Goal: Task Accomplishment & Management: Manage account settings

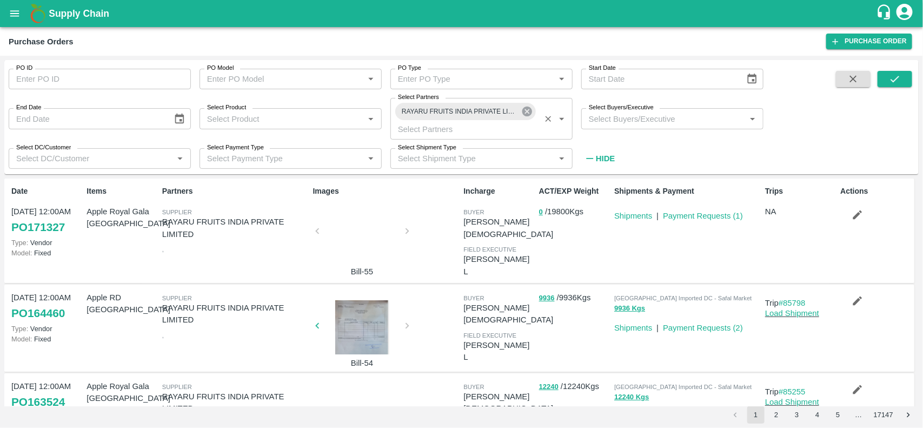
click at [526, 111] on icon at bounding box center [527, 111] width 12 height 12
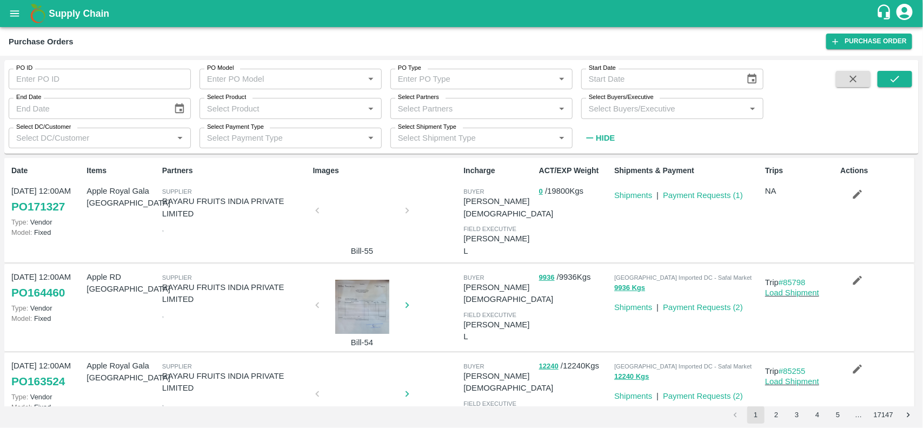
click at [69, 76] on input "PO ID" at bounding box center [100, 79] width 182 height 21
type input "153295"
click at [901, 82] on icon "submit" at bounding box center [895, 79] width 12 height 12
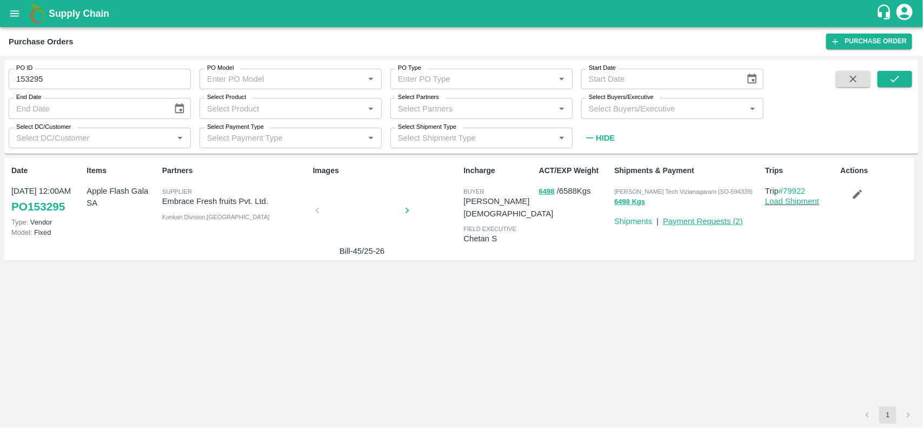
click at [710, 223] on link "Payment Requests ( 2 )" at bounding box center [703, 221] width 80 height 9
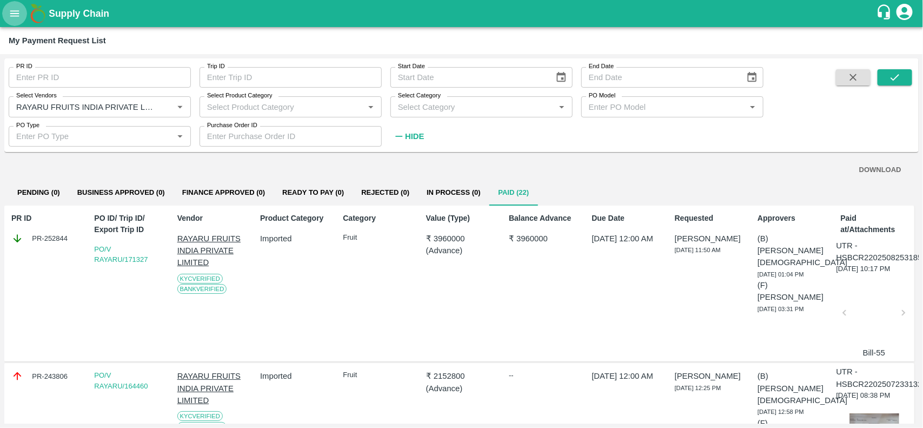
click at [12, 14] on icon "open drawer" at bounding box center [14, 13] width 9 height 6
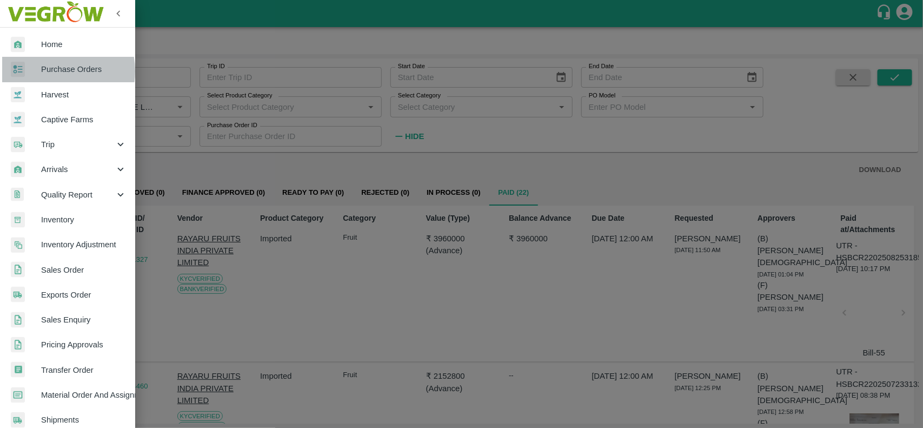
click at [54, 71] on span "Purchase Orders" at bounding box center [83, 69] width 85 height 12
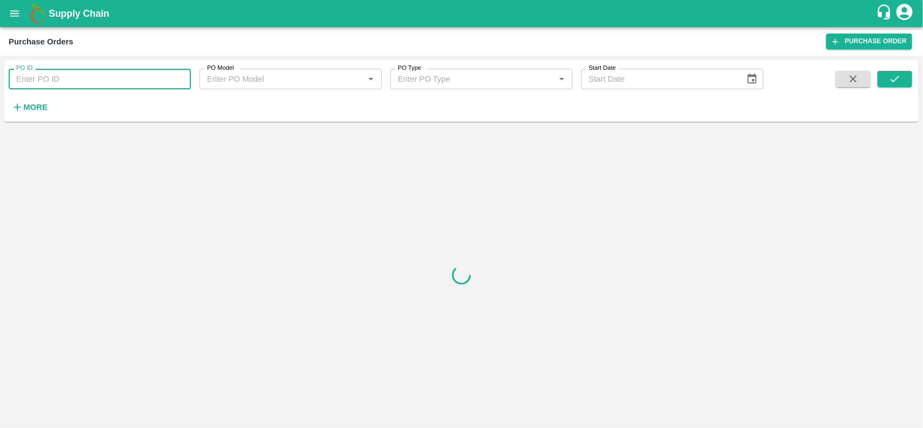
click at [82, 83] on input "PO ID" at bounding box center [100, 79] width 182 height 21
type input "81694"
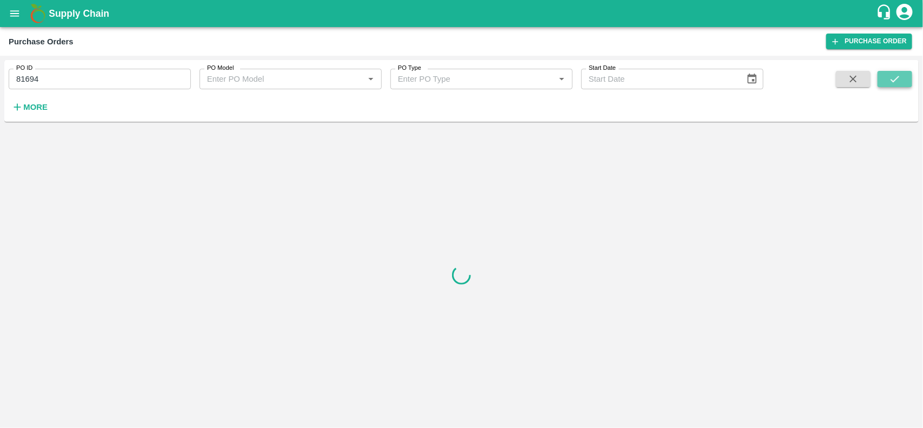
click at [890, 79] on icon "submit" at bounding box center [895, 79] width 12 height 12
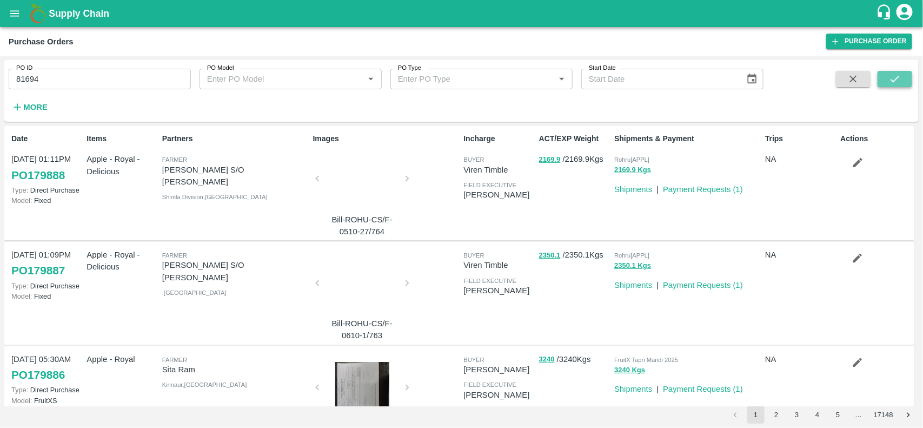
click at [894, 74] on icon "submit" at bounding box center [895, 79] width 12 height 12
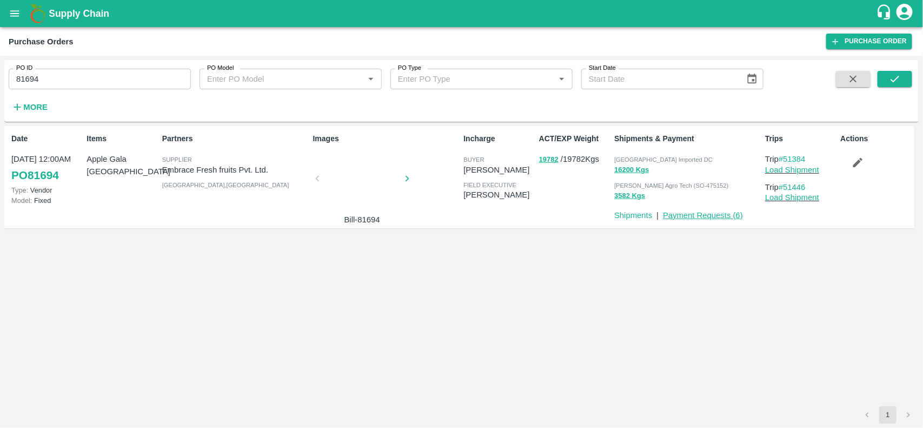
click at [726, 217] on link "Payment Requests ( 6 )" at bounding box center [703, 215] width 80 height 9
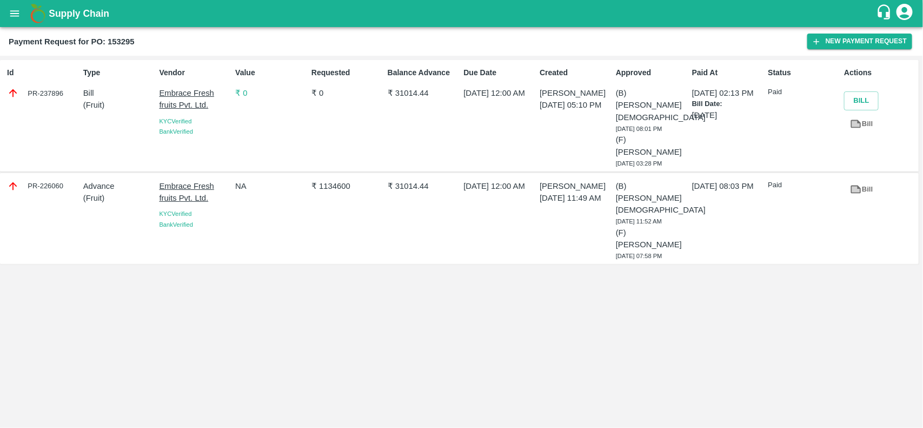
click at [855, 186] on icon at bounding box center [857, 189] width 8 height 6
click at [247, 89] on p "₹ 0" at bounding box center [271, 93] width 72 height 12
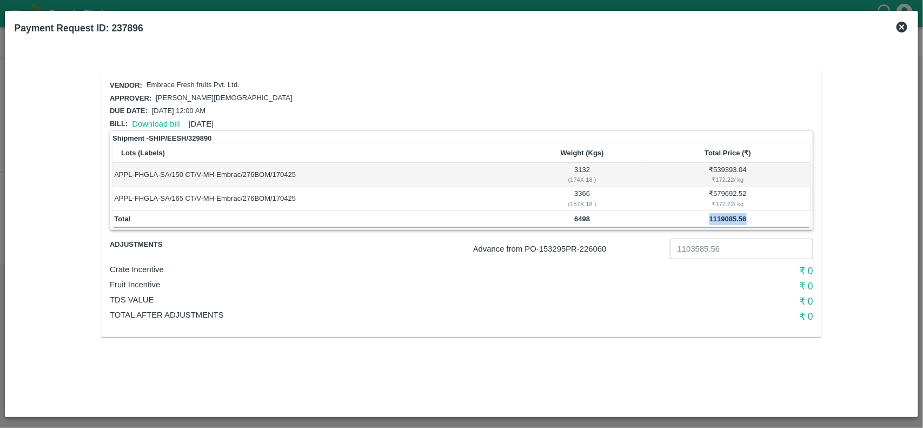
drag, startPoint x: 712, startPoint y: 215, endPoint x: 762, endPoint y: 212, distance: 49.9
click at [762, 212] on td "1119085.56" at bounding box center [727, 219] width 165 height 16
click at [901, 19] on div "Payment Request ID: 237896" at bounding box center [461, 28] width 903 height 24
click at [899, 28] on icon at bounding box center [902, 27] width 11 height 11
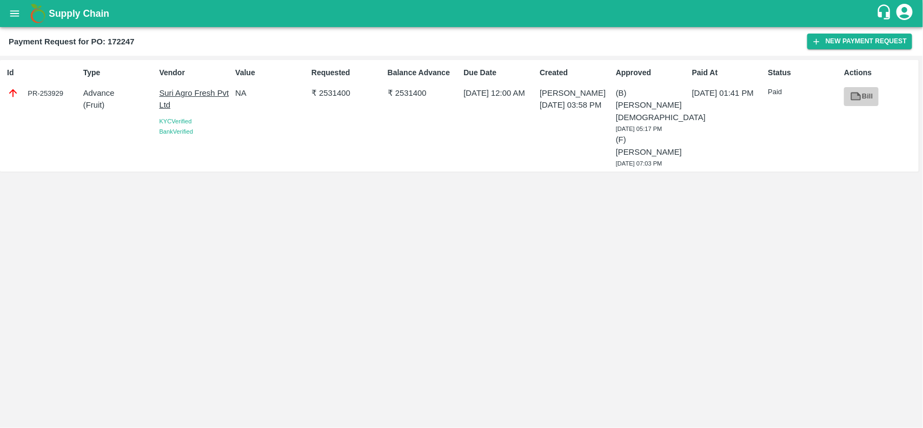
click at [854, 101] on icon at bounding box center [856, 96] width 12 height 12
click at [832, 35] on button "New Payment Request" at bounding box center [860, 42] width 105 height 16
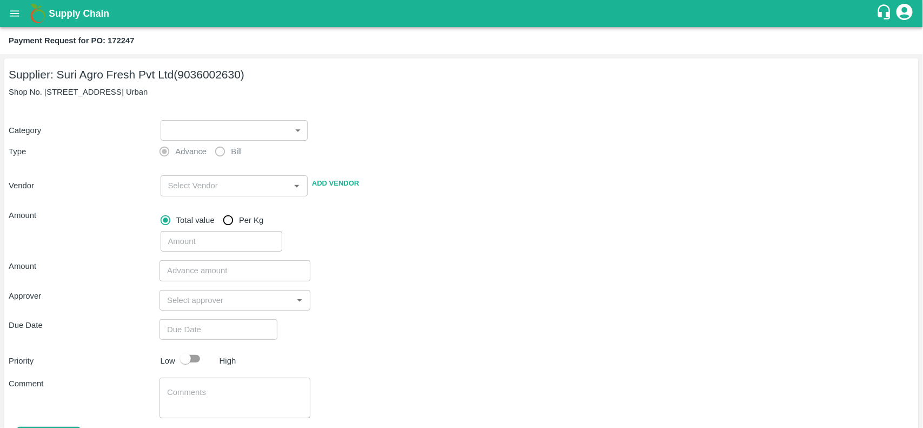
click at [226, 135] on body "Supply Chain Payment Request for PO: 172247 Supplier: Suri Agro Fresh Pvt Ltd (…" at bounding box center [461, 214] width 923 height 428
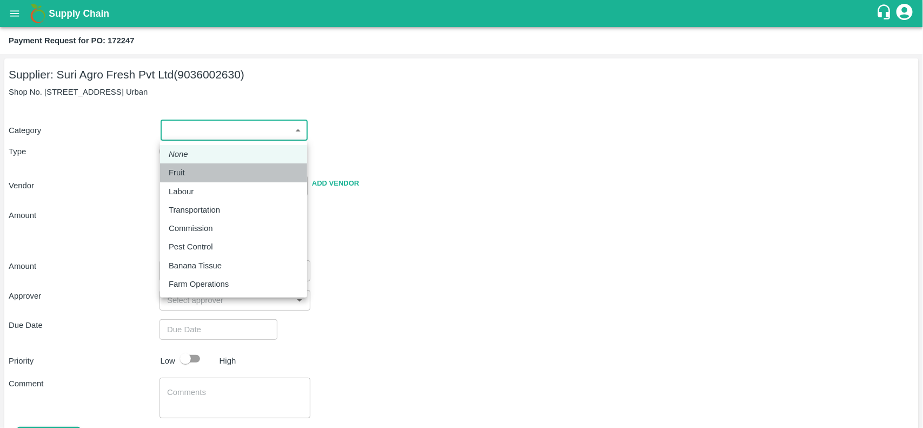
click at [183, 167] on p "Fruit" at bounding box center [177, 173] width 16 height 12
type input "1"
type input "Suri Agro Fresh Pvt Ltd - 9036002630(Supplier)"
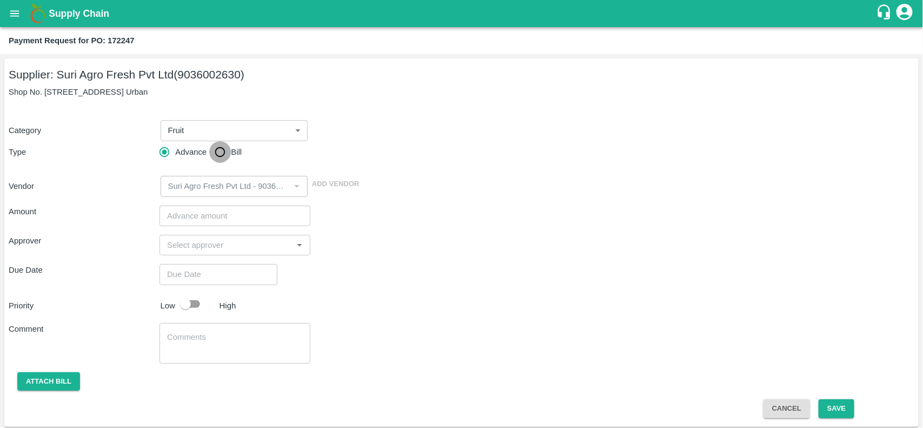
click at [219, 157] on input "Bill" at bounding box center [220, 152] width 22 height 22
radio input "true"
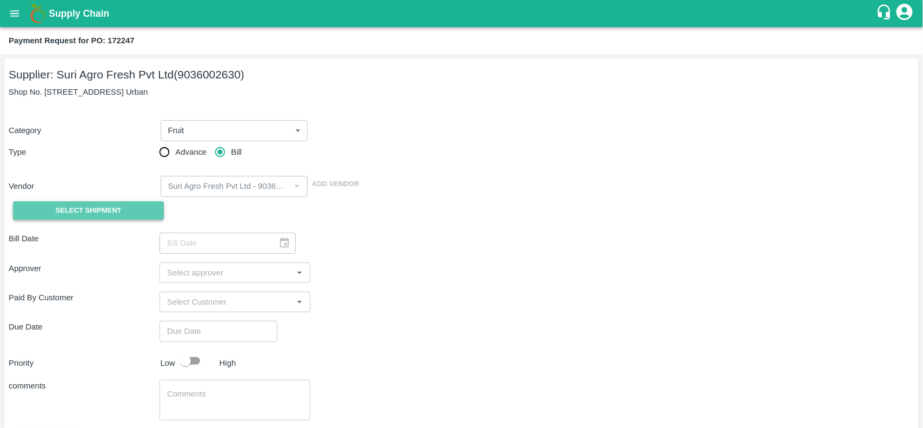
click at [126, 207] on button "Select Shipment" at bounding box center [88, 210] width 151 height 19
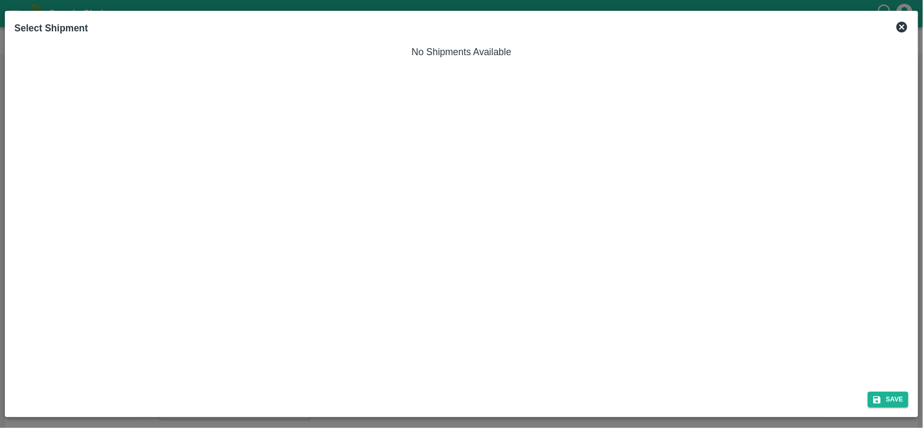
click at [897, 25] on icon at bounding box center [902, 27] width 13 height 13
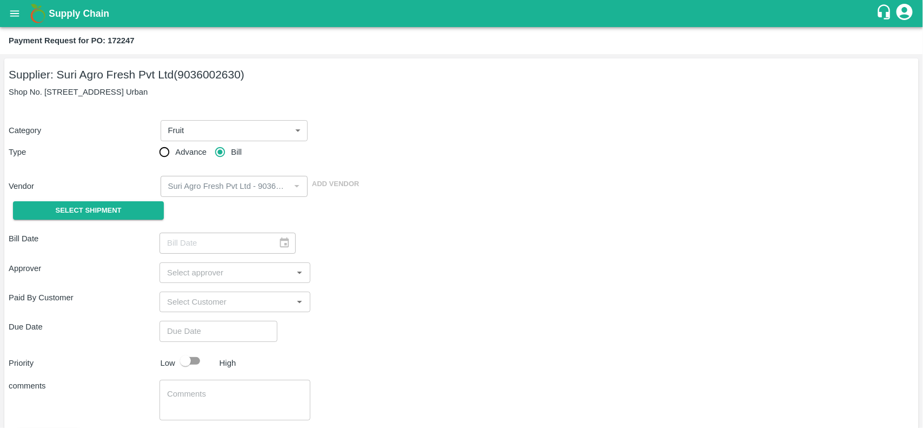
click at [114, 41] on b "Payment Request for PO: 172247" at bounding box center [72, 40] width 126 height 9
copy b "172247"
click at [4, 10] on button "open drawer" at bounding box center [14, 13] width 25 height 25
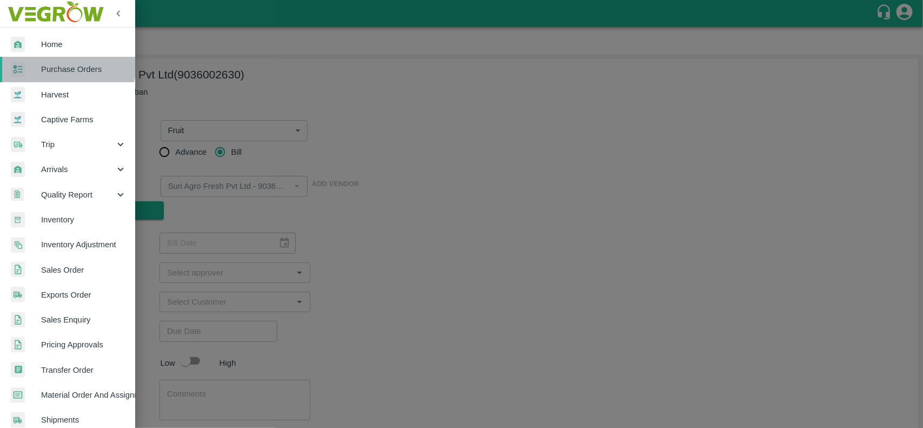
click at [53, 67] on span "Purchase Orders" at bounding box center [83, 69] width 85 height 12
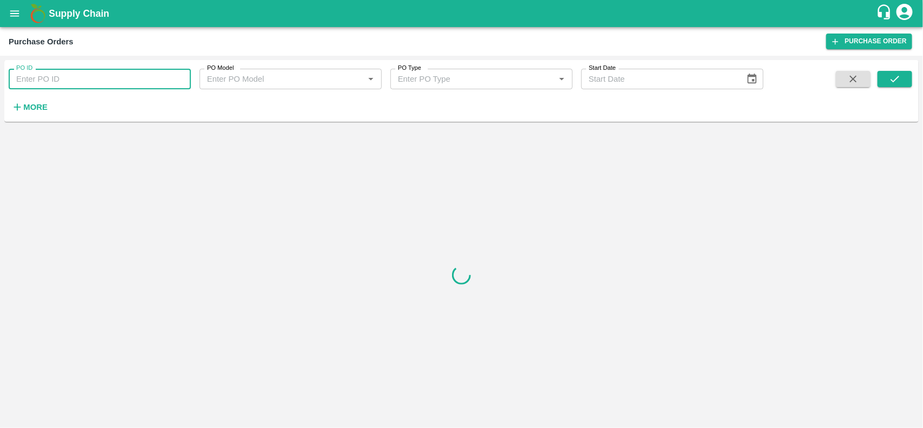
click at [61, 82] on input "PO ID" at bounding box center [100, 79] width 182 height 21
paste input "172247"
type input "172247"
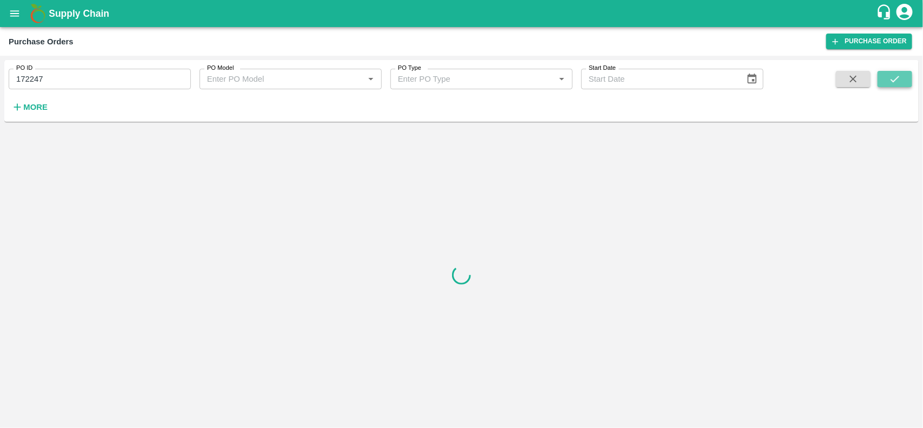
click at [909, 82] on button "submit" at bounding box center [895, 79] width 35 height 16
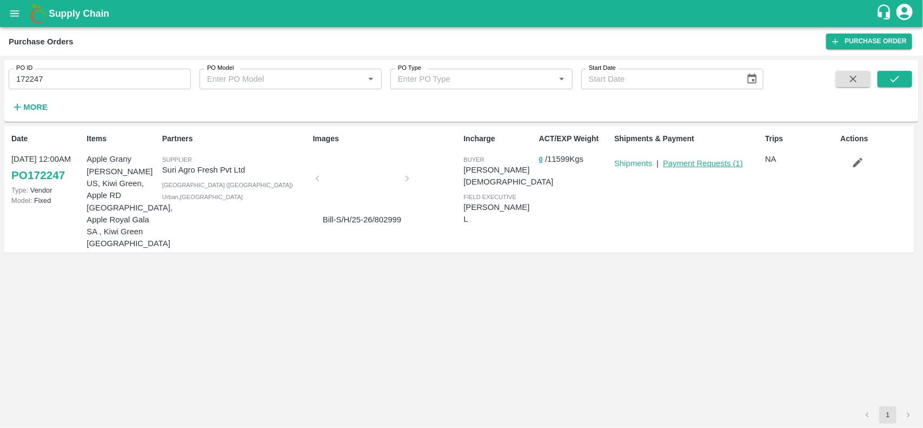
click at [689, 161] on link "Payment Requests ( 1 )" at bounding box center [703, 163] width 80 height 9
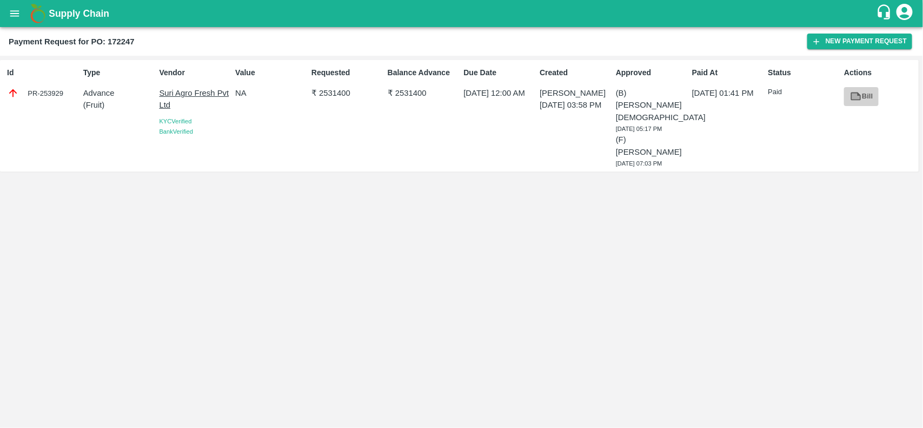
click at [859, 97] on icon at bounding box center [857, 97] width 8 height 6
click at [112, 35] on h2 "Payment Request for PO: 172247" at bounding box center [72, 42] width 126 height 14
drag, startPoint x: 154, startPoint y: 90, endPoint x: 212, endPoint y: 105, distance: 59.3
click at [212, 105] on div "Id PR-253929 Type Advance ( Fruit ) Vendor Suri Agro Fresh Pvt Ltd KYC Verified…" at bounding box center [459, 115] width 919 height 111
click at [212, 105] on p "Suri Agro Fresh Pvt Ltd" at bounding box center [196, 99] width 72 height 24
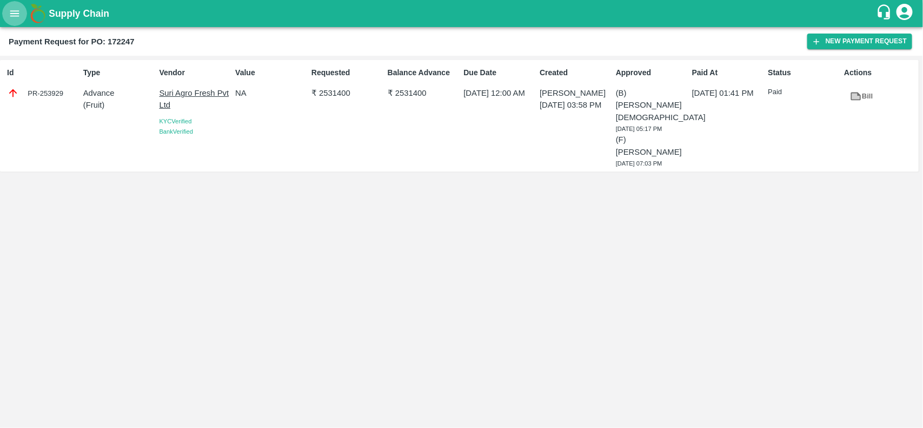
click at [11, 17] on icon "open drawer" at bounding box center [15, 14] width 12 height 12
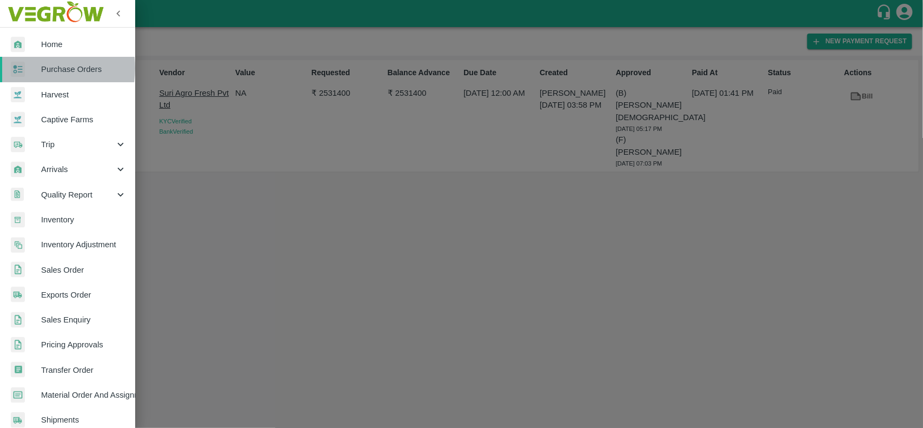
click at [36, 68] on div at bounding box center [26, 70] width 30 height 16
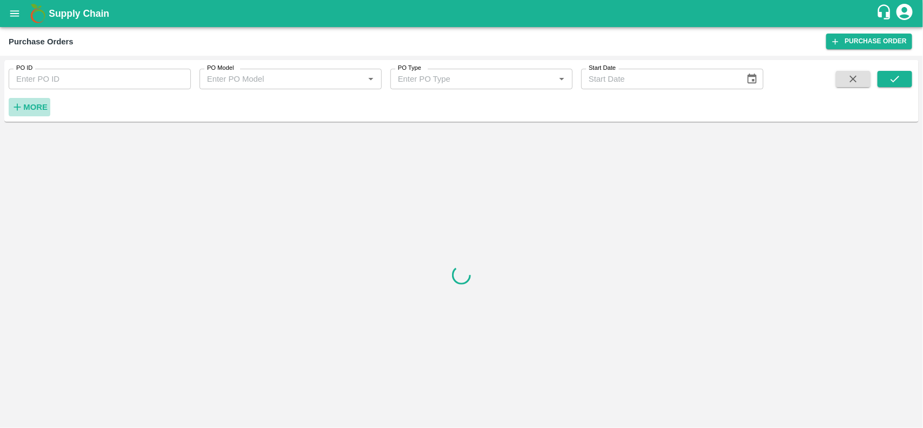
click at [30, 107] on strong "More" at bounding box center [35, 107] width 24 height 9
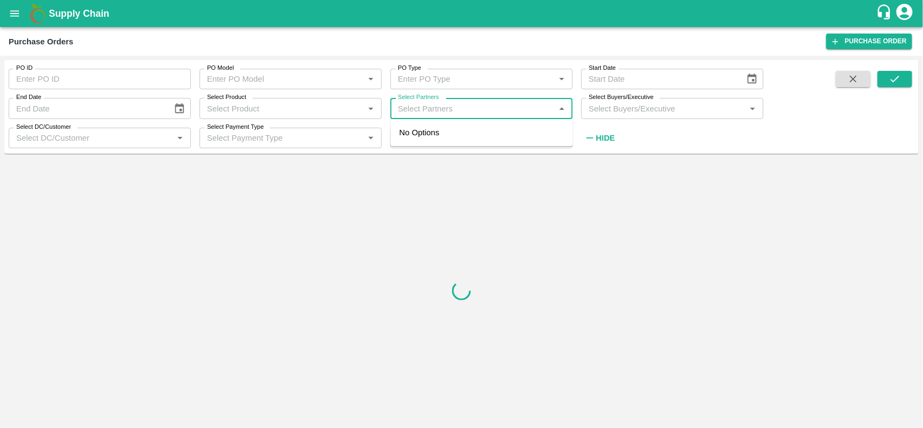
click at [455, 111] on input "Select Partners" at bounding box center [473, 108] width 158 height 14
type input "u"
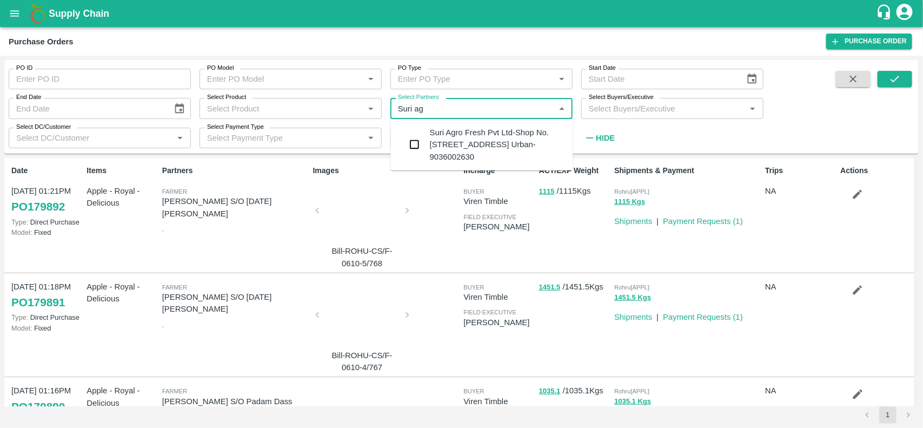
type input "Suri agr"
click at [414, 147] on input "checkbox" at bounding box center [415, 145] width 22 height 22
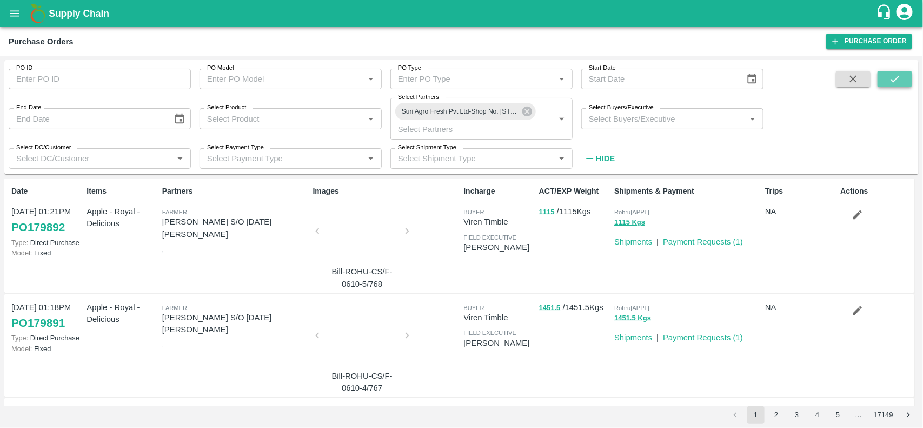
click at [899, 82] on icon "submit" at bounding box center [895, 79] width 12 height 12
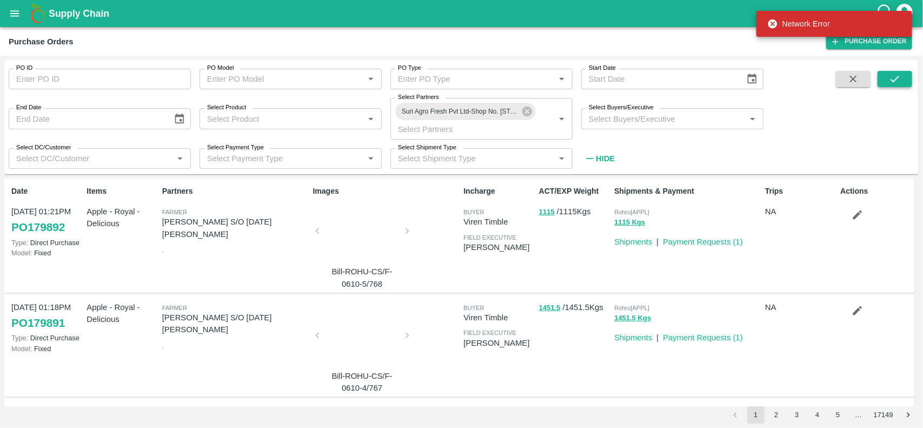
click at [887, 82] on button "submit" at bounding box center [895, 79] width 35 height 16
click at [528, 113] on icon at bounding box center [527, 111] width 12 height 12
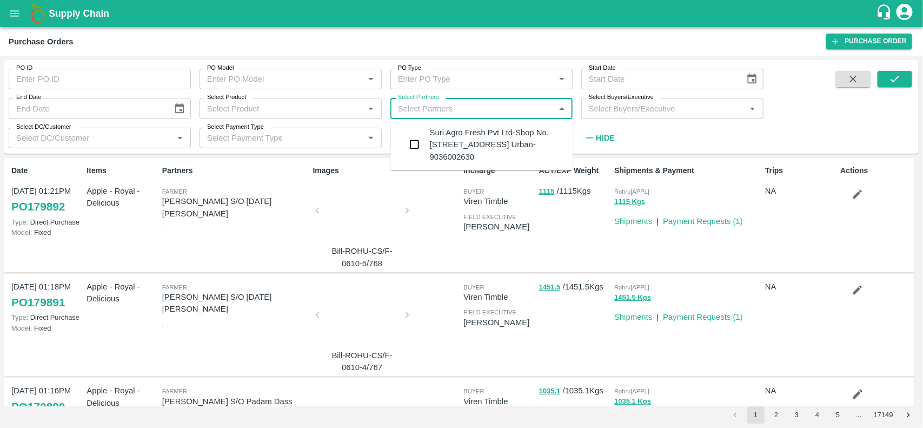
click at [421, 102] on input "Select Partners" at bounding box center [473, 108] width 158 height 14
paste input "Suri Agro Fresh Pvt Ltd"
type input "Suri Agro Fresh Pvt Ltd"
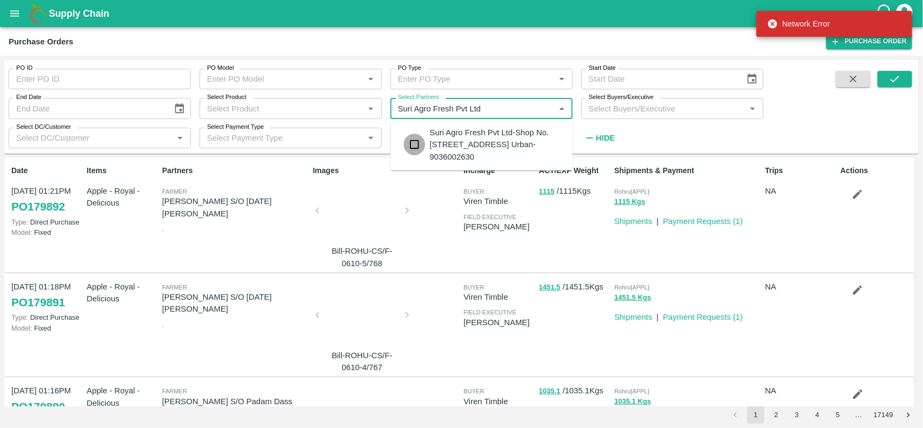
click at [415, 147] on input "checkbox" at bounding box center [415, 145] width 22 height 22
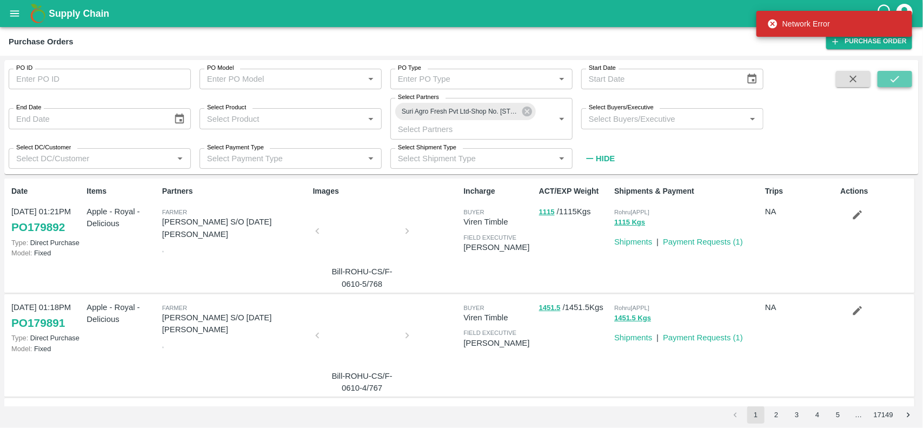
click at [885, 80] on button "submit" at bounding box center [895, 79] width 35 height 16
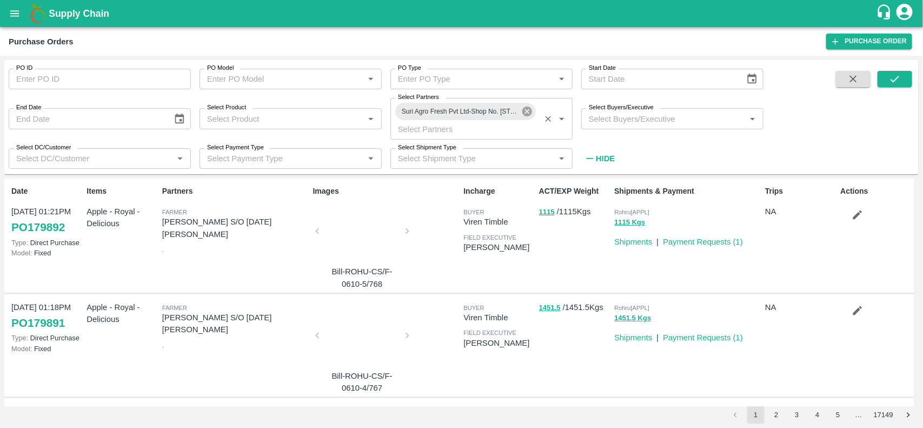
click at [528, 115] on icon at bounding box center [528, 112] width 10 height 10
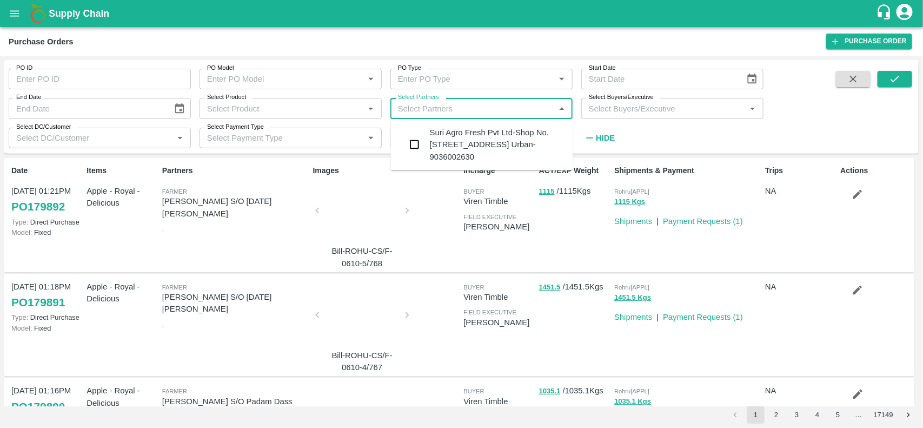
click at [470, 107] on input "Select Partners" at bounding box center [473, 108] width 158 height 14
click at [414, 143] on input "checkbox" at bounding box center [415, 145] width 22 height 22
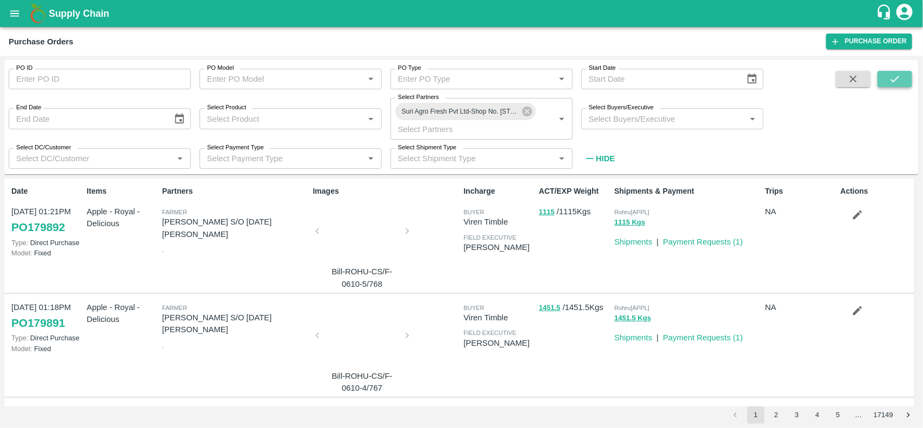
click at [896, 83] on icon "submit" at bounding box center [895, 79] width 12 height 12
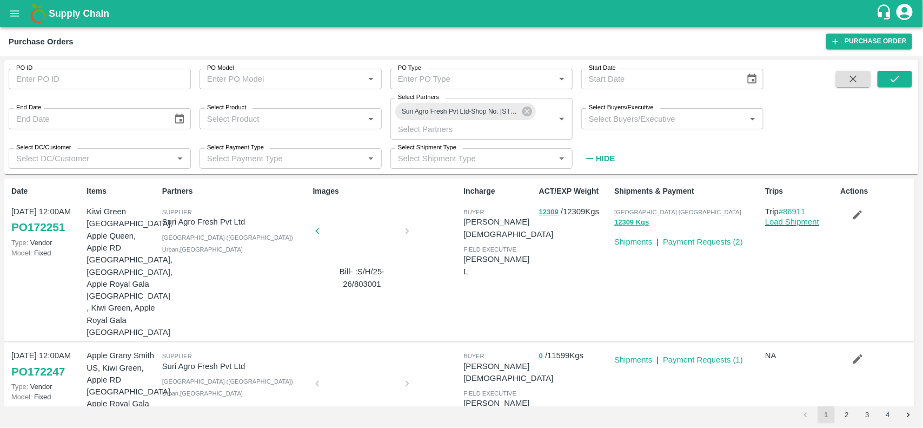
click at [367, 358] on div at bounding box center [362, 386] width 81 height 57
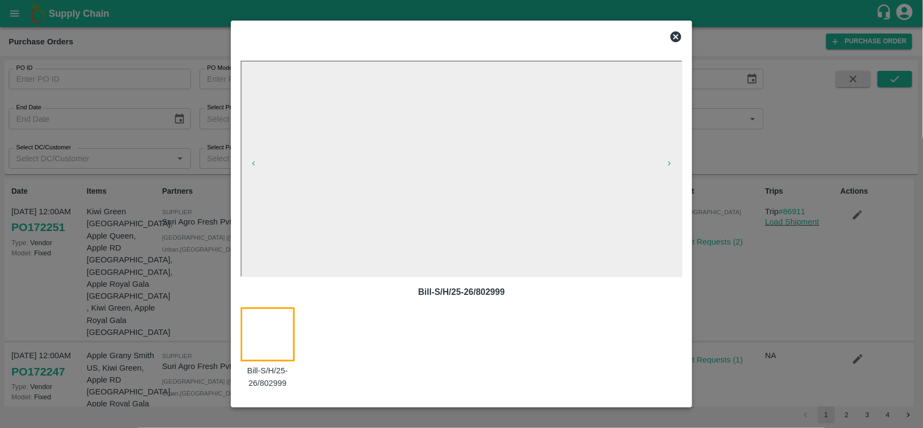
click at [671, 33] on icon at bounding box center [676, 36] width 13 height 13
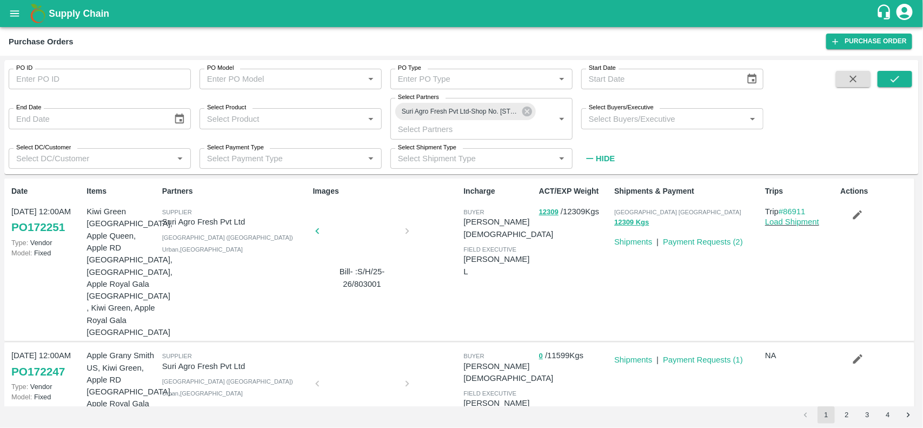
click at [322, 230] on div at bounding box center [281, 234] width 81 height 57
click at [378, 226] on div at bounding box center [362, 234] width 81 height 57
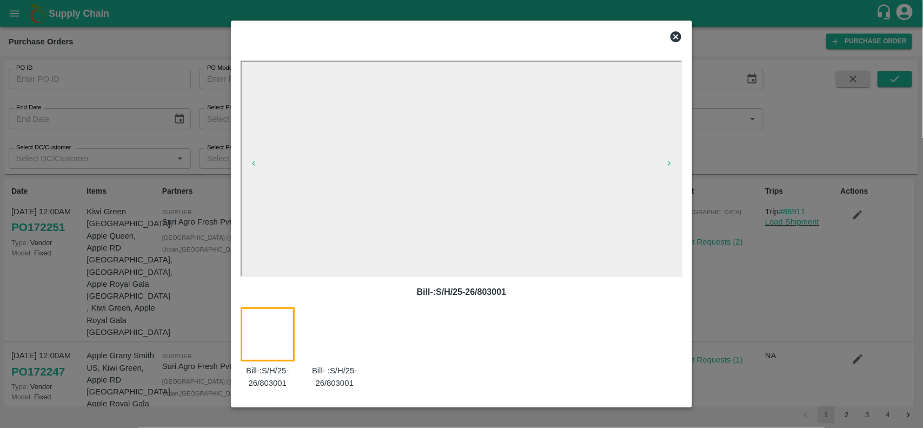
click at [678, 34] on icon at bounding box center [676, 36] width 13 height 13
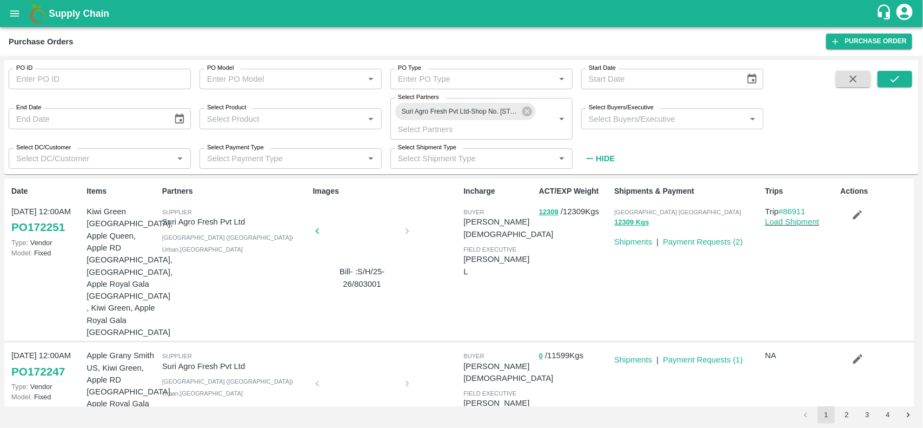
click at [368, 360] on div at bounding box center [362, 386] width 81 height 57
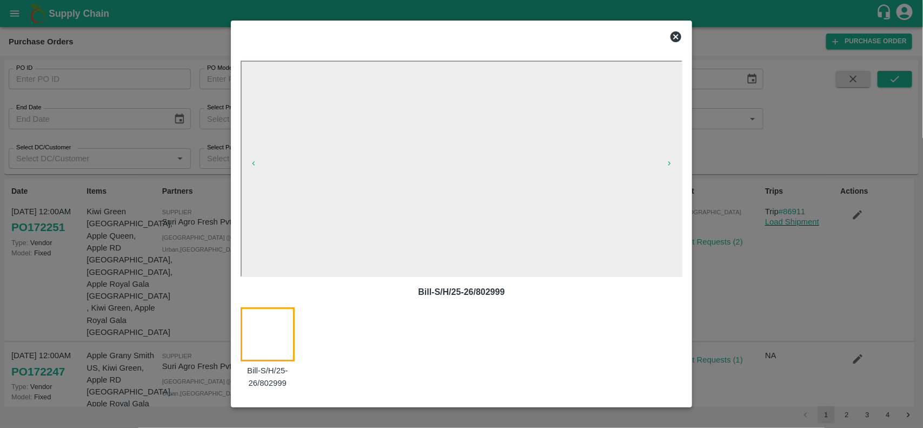
click at [671, 33] on icon at bounding box center [676, 36] width 13 height 13
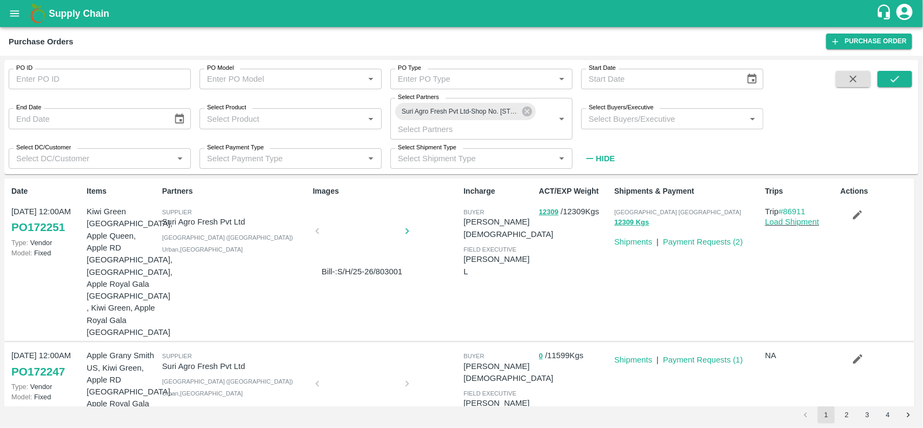
click at [353, 358] on div at bounding box center [362, 386] width 81 height 57
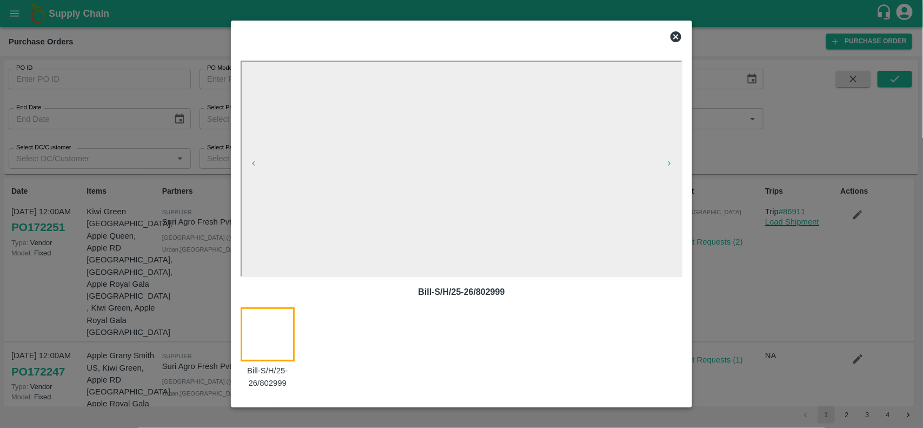
click at [671, 36] on icon at bounding box center [676, 36] width 13 height 13
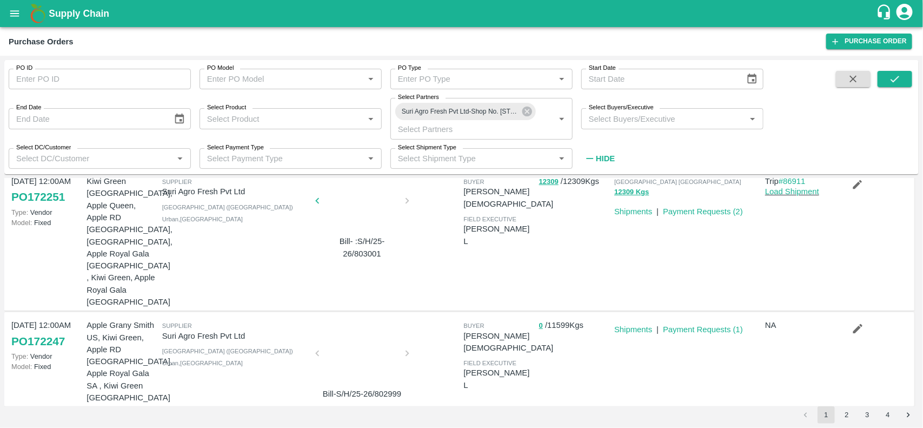
scroll to position [30, 0]
click at [523, 118] on div "Suri Agro Fresh Pvt Ltd-Shop No. G-9, APMC Market Yard,, Bangalore Urban-903600…" at bounding box center [465, 111] width 141 height 17
click at [526, 115] on icon at bounding box center [528, 112] width 10 height 10
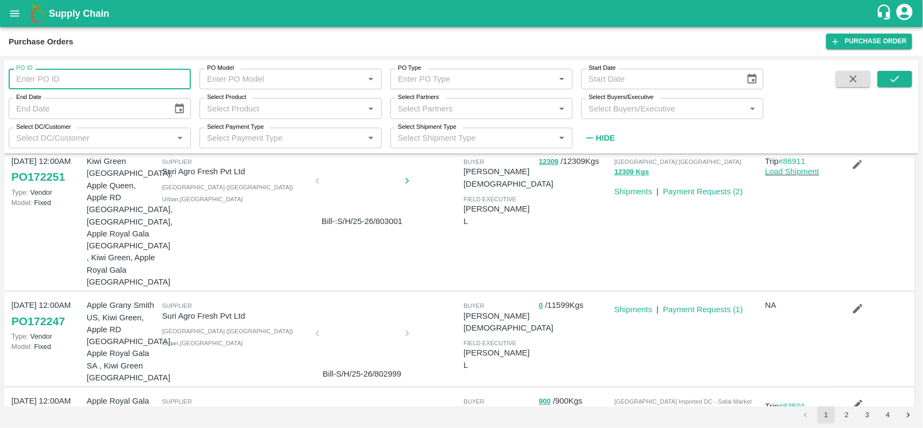
click at [128, 71] on input "PO ID" at bounding box center [100, 79] width 182 height 21
type input "175078"
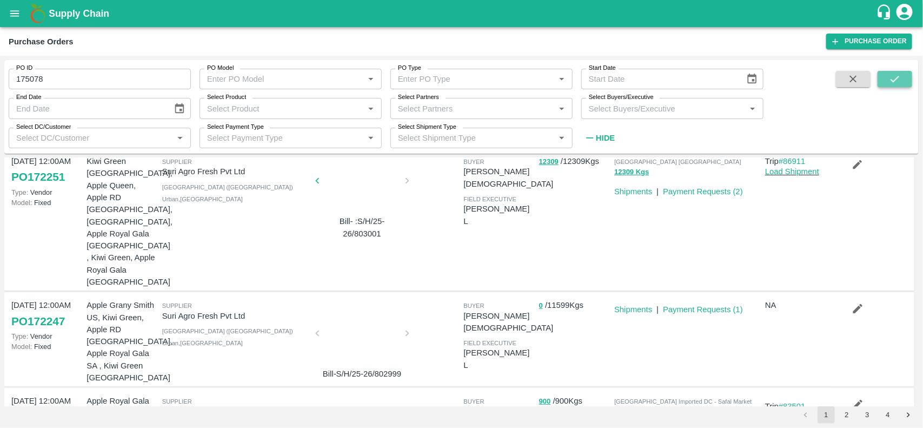
click at [903, 78] on button "submit" at bounding box center [895, 79] width 35 height 16
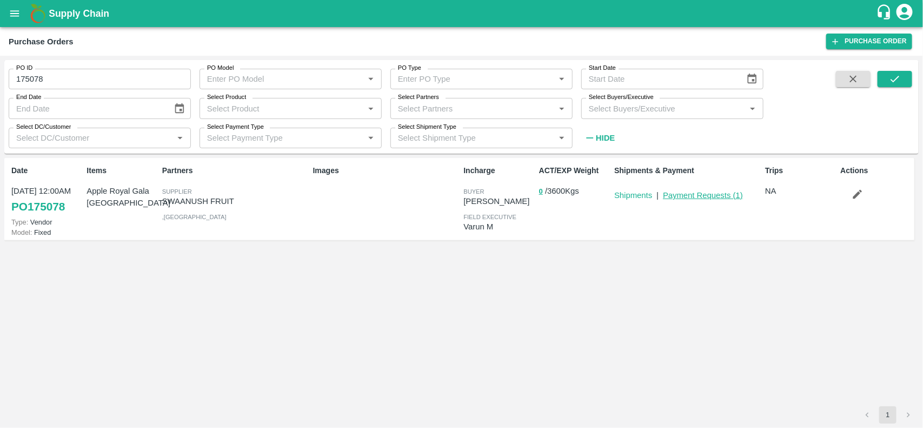
click at [702, 192] on link "Payment Requests ( 1 )" at bounding box center [703, 195] width 80 height 9
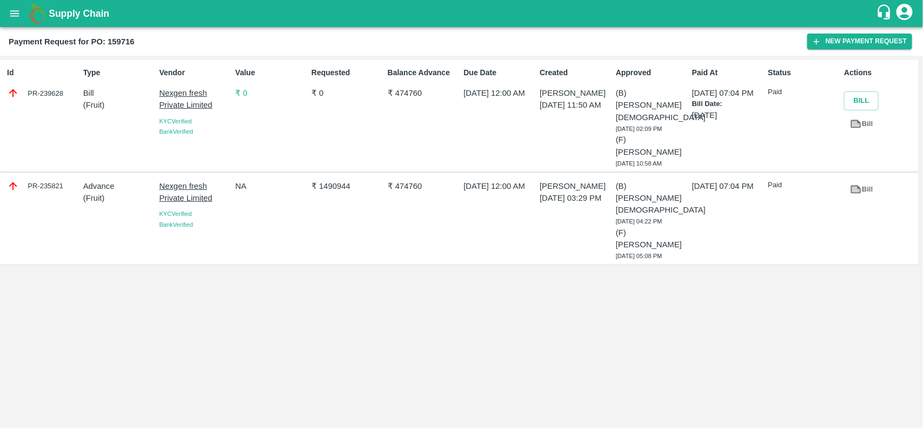
click at [241, 88] on p "₹ 0" at bounding box center [271, 93] width 72 height 12
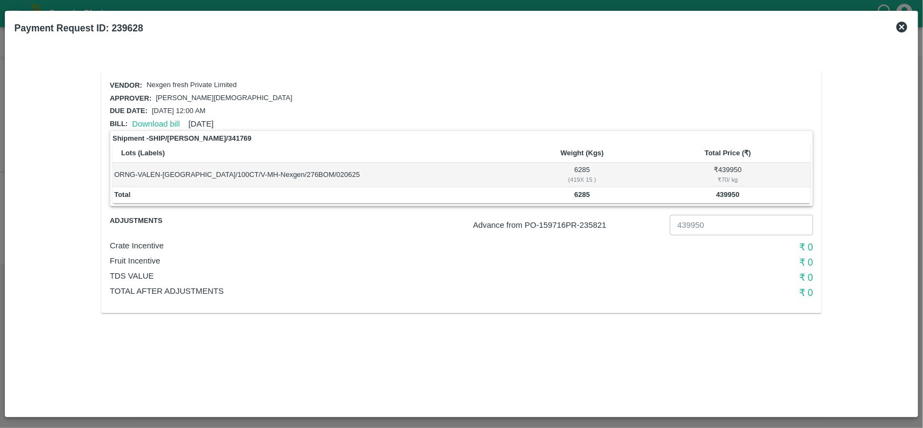
click at [907, 22] on icon at bounding box center [902, 27] width 13 height 13
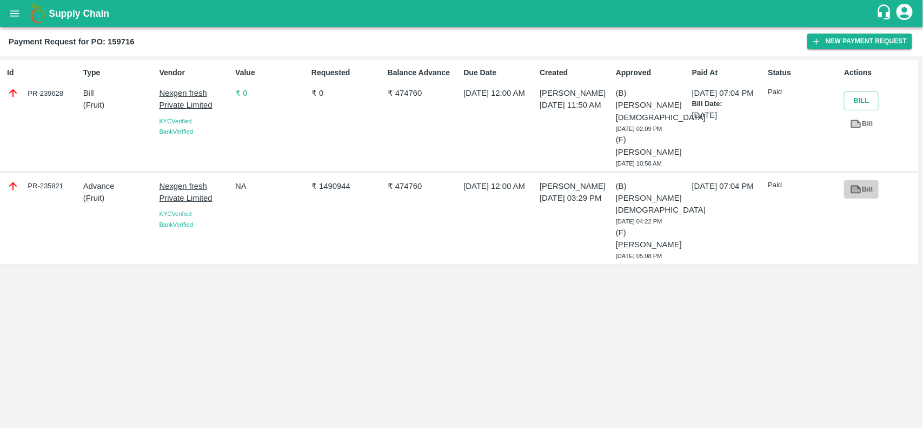
click at [857, 186] on icon at bounding box center [857, 189] width 8 height 6
click at [243, 88] on p "₹ 0" at bounding box center [271, 93] width 72 height 12
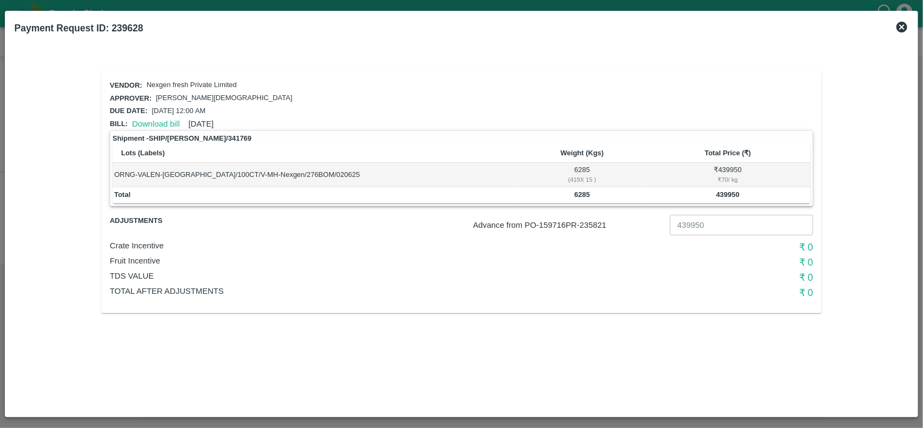
click at [901, 30] on icon at bounding box center [902, 27] width 11 height 11
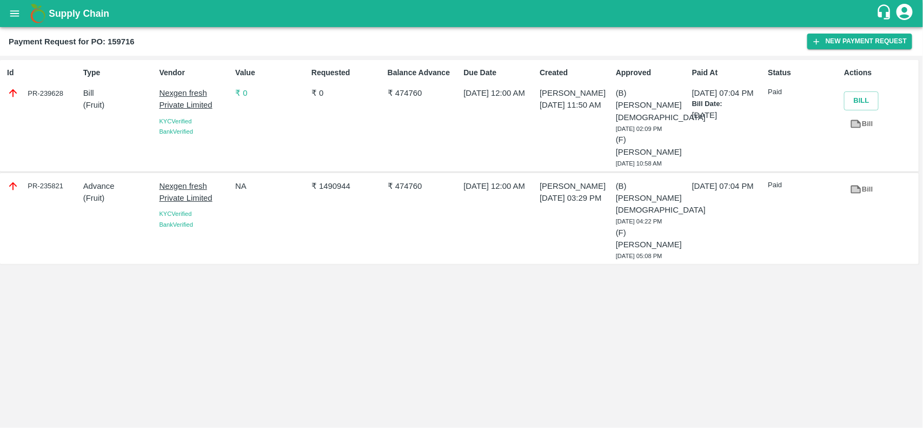
click at [133, 44] on b "Payment Request for PO: 159716" at bounding box center [72, 41] width 126 height 9
click at [124, 41] on b "Payment Request for PO: 159716" at bounding box center [72, 41] width 126 height 9
copy b "159716"
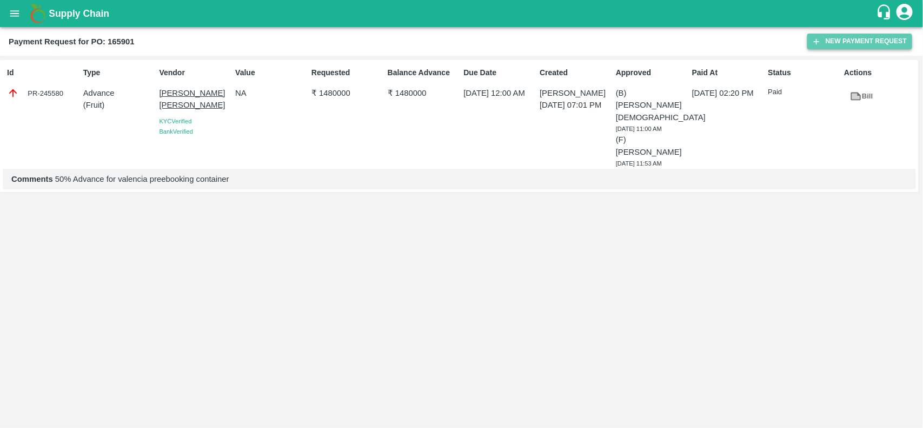
click at [820, 39] on icon "button" at bounding box center [817, 42] width 10 height 10
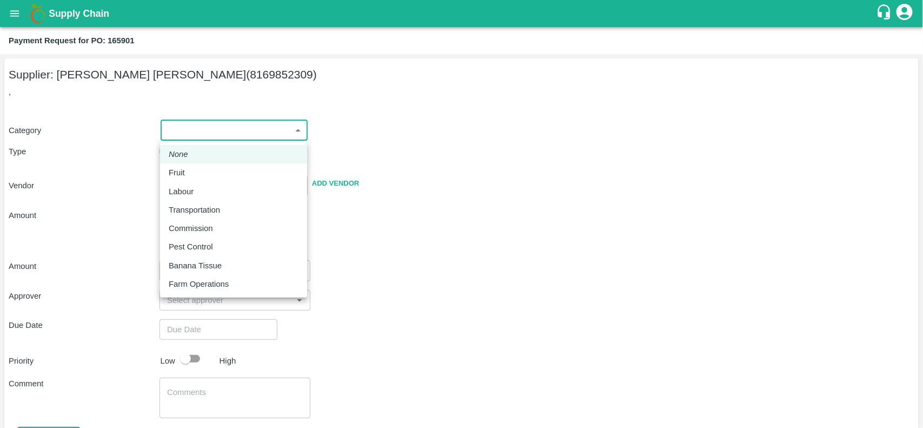
click at [181, 134] on body "Supply Chain Payment Request for PO: 165901 Supplier: VINOD [PERSON_NAME] (8169…" at bounding box center [461, 214] width 923 height 428
click at [179, 174] on p "Fruit" at bounding box center [177, 173] width 16 height 12
type input "1"
type input "[PERSON_NAME] [PERSON_NAME] - 8169852309(Supplier)"
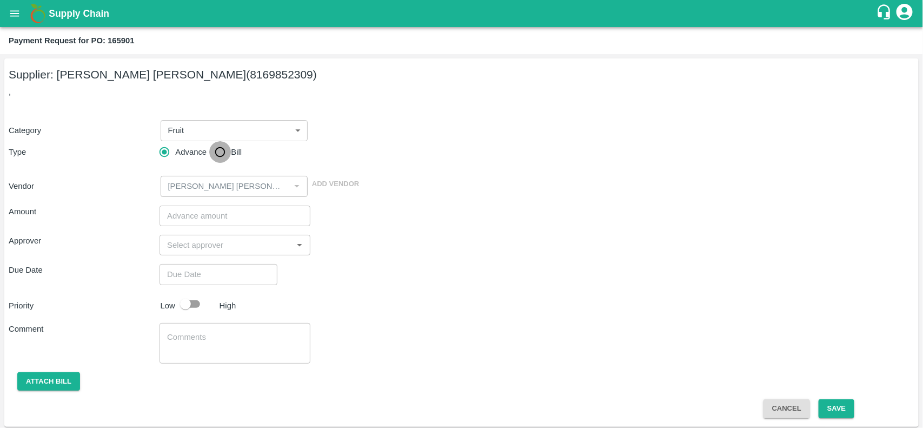
click at [219, 150] on input "Bill" at bounding box center [220, 152] width 22 height 22
radio input "true"
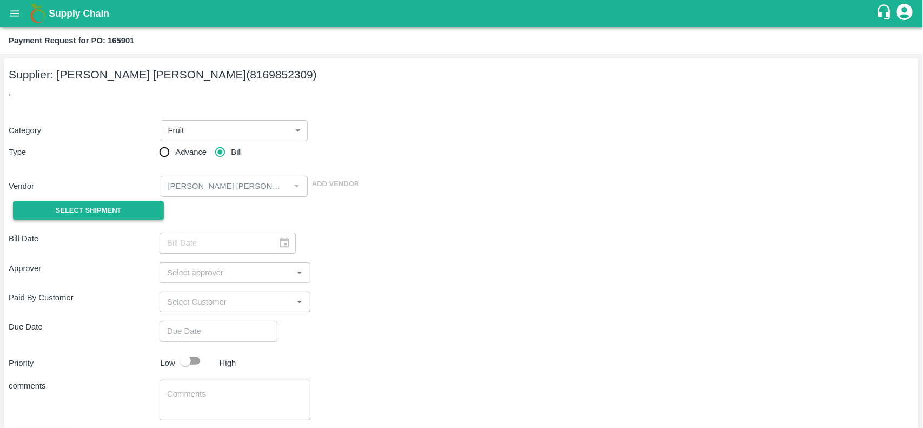
click at [98, 206] on span "Select Shipment" at bounding box center [89, 210] width 66 height 12
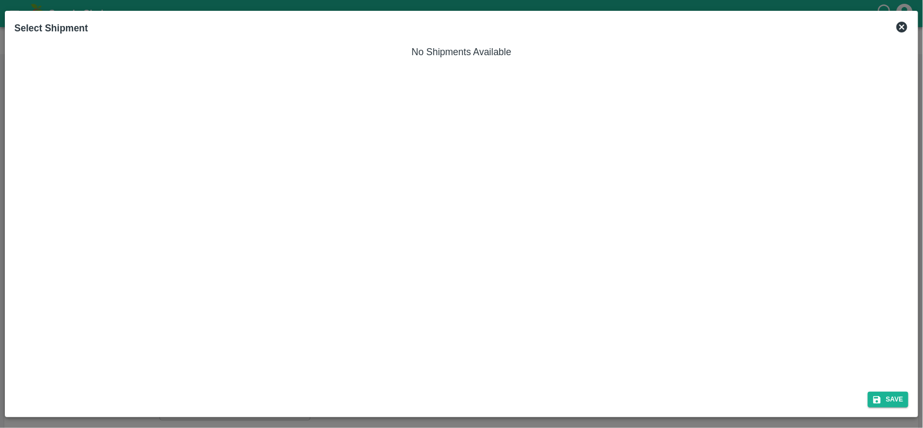
click at [903, 24] on icon at bounding box center [902, 27] width 11 height 11
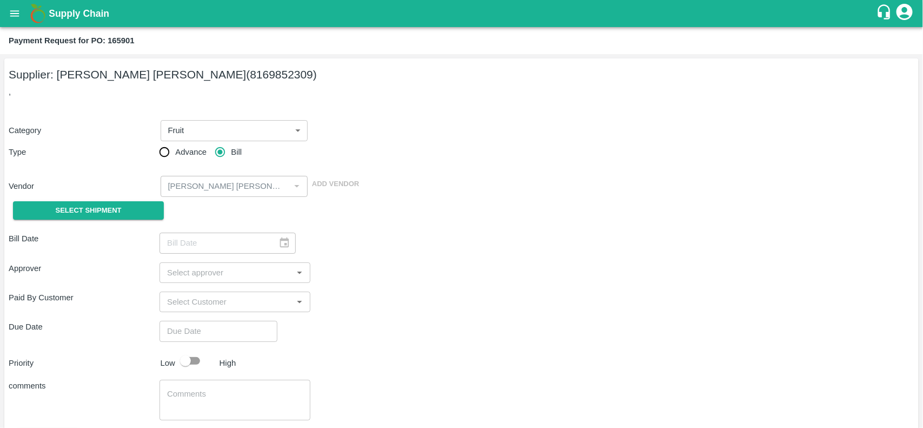
click at [114, 39] on b "Payment Request for PO: 165901" at bounding box center [72, 40] width 126 height 9
copy b "165901"
click at [14, 12] on icon "open drawer" at bounding box center [15, 14] width 12 height 12
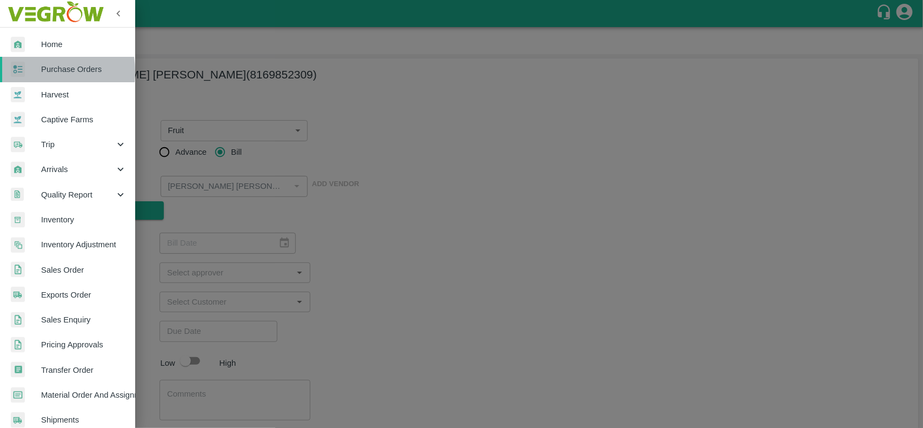
click at [30, 72] on div at bounding box center [26, 70] width 30 height 16
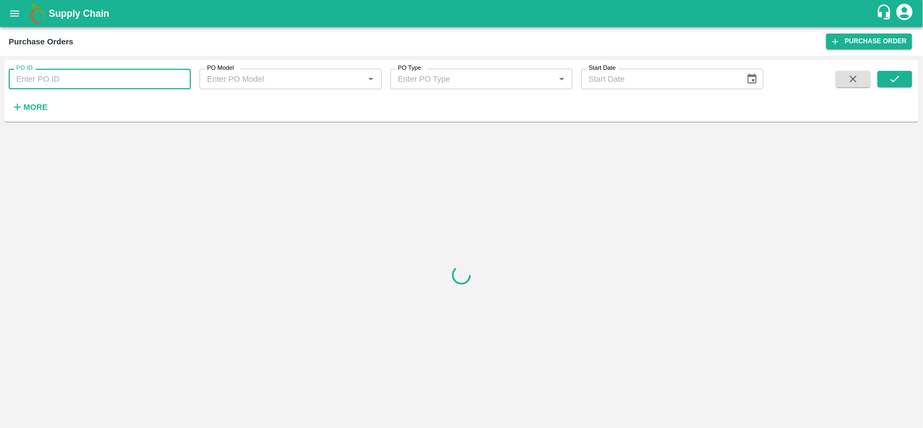
click at [46, 76] on input "PO ID" at bounding box center [100, 79] width 182 height 21
paste input "165901"
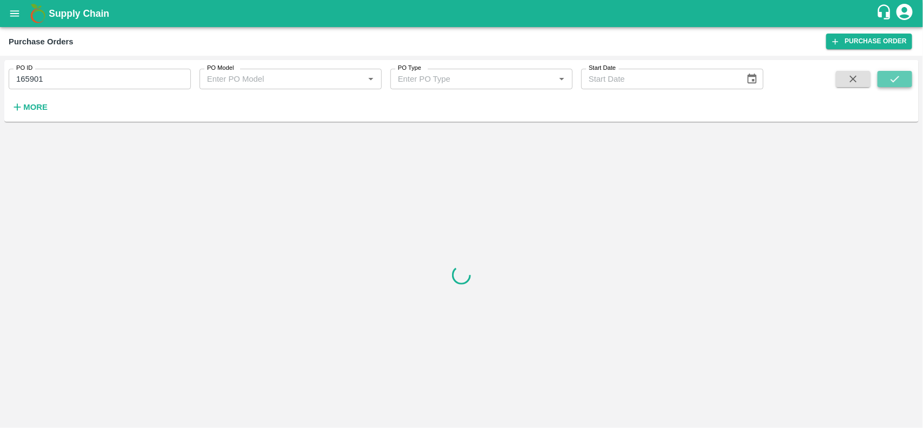
click at [894, 71] on button "submit" at bounding box center [895, 79] width 35 height 16
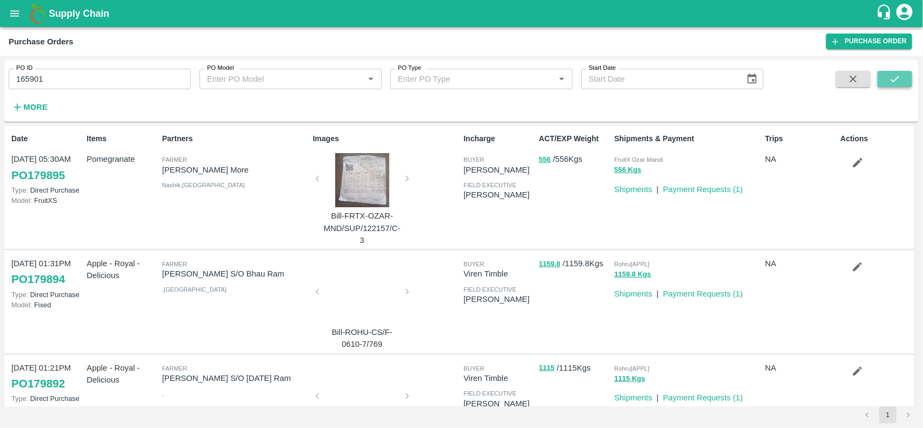
click at [894, 84] on icon "submit" at bounding box center [895, 79] width 12 height 12
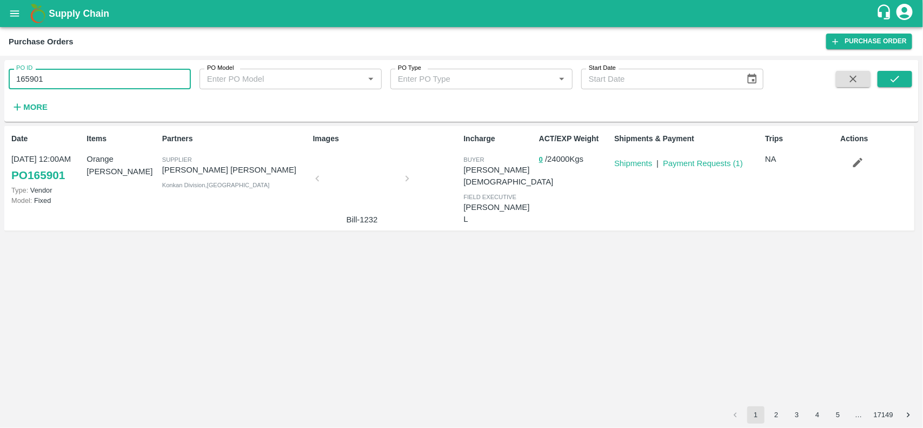
click at [22, 82] on input "165901" at bounding box center [100, 79] width 182 height 21
type input "165901"
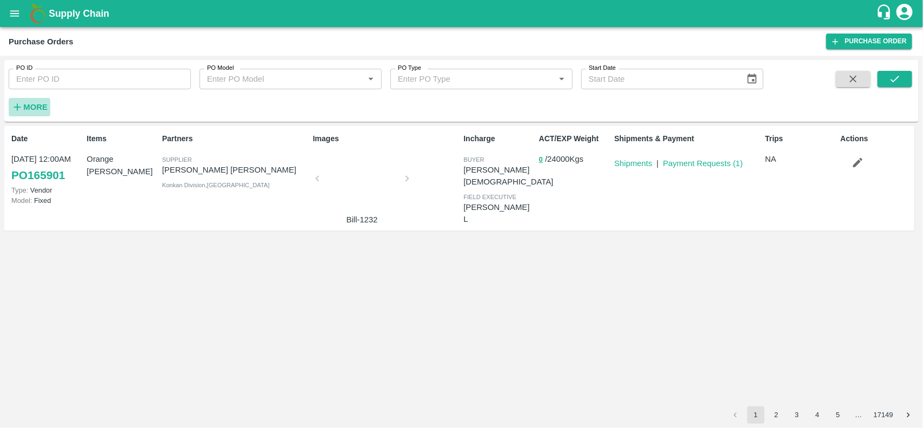
click at [39, 108] on strong "More" at bounding box center [35, 107] width 24 height 9
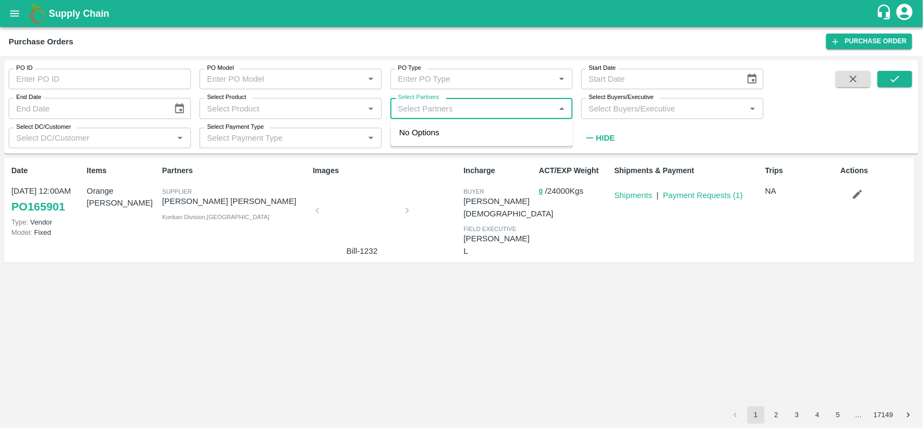
click at [420, 111] on input "Select Partners" at bounding box center [473, 108] width 158 height 14
type input "vinod kesh"
type input "165901"
type input "q"
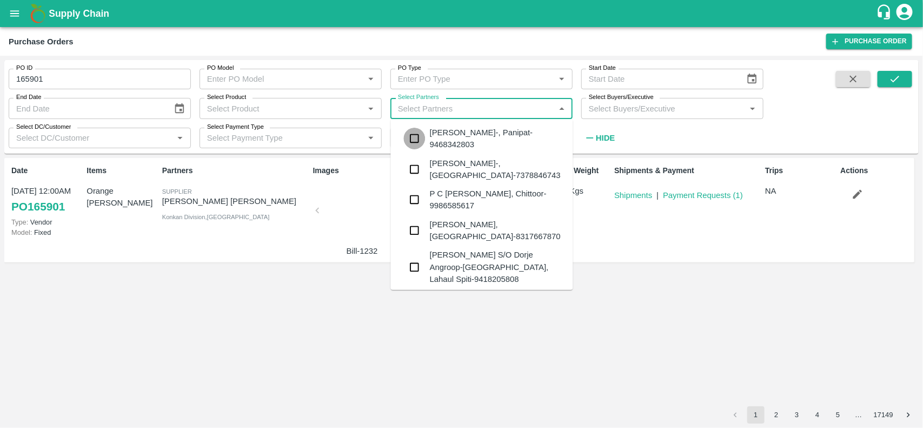
click at [414, 138] on input "checkbox" at bounding box center [415, 139] width 22 height 22
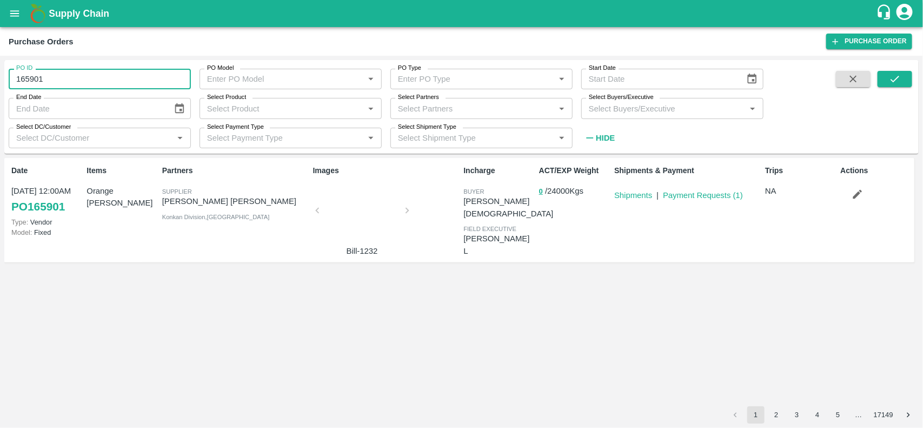
click at [34, 76] on input "165901" at bounding box center [100, 79] width 182 height 21
type input "165901"
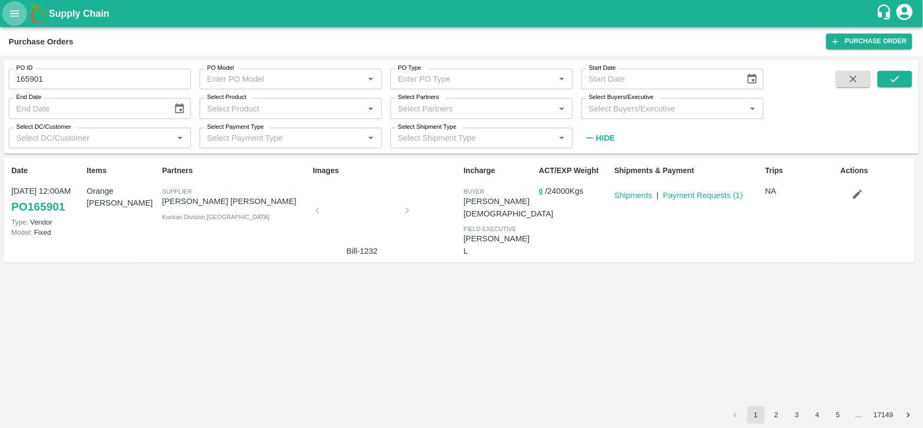
click at [12, 15] on icon "open drawer" at bounding box center [14, 13] width 9 height 6
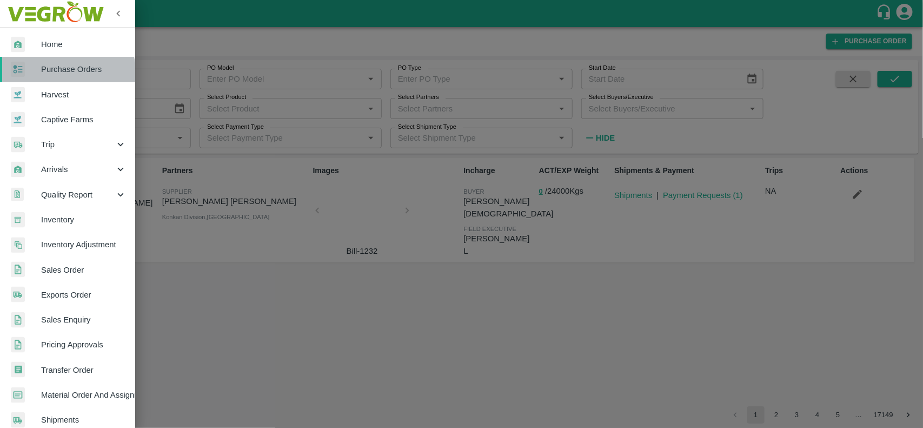
click at [49, 76] on link "Purchase Orders" at bounding box center [67, 69] width 135 height 25
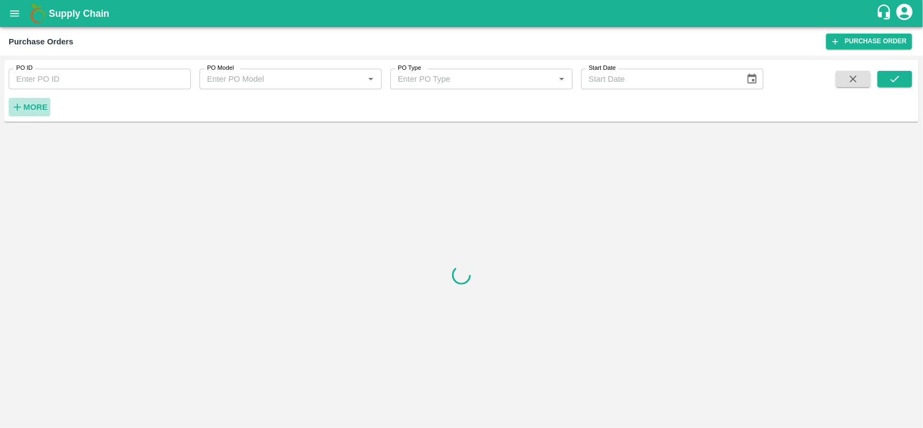
click at [32, 104] on strong "More" at bounding box center [35, 107] width 24 height 9
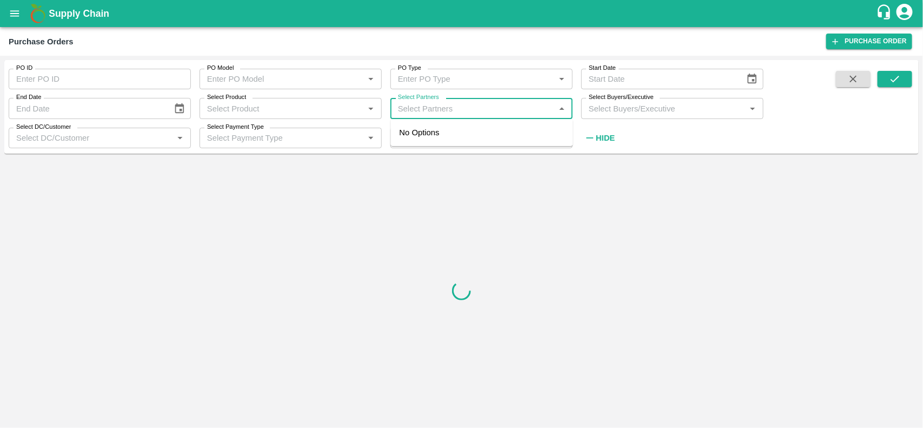
click at [418, 108] on input "Select Partners" at bounding box center [473, 108] width 158 height 14
type input "vinod kesha"
click at [415, 135] on input "checkbox" at bounding box center [415, 139] width 22 height 22
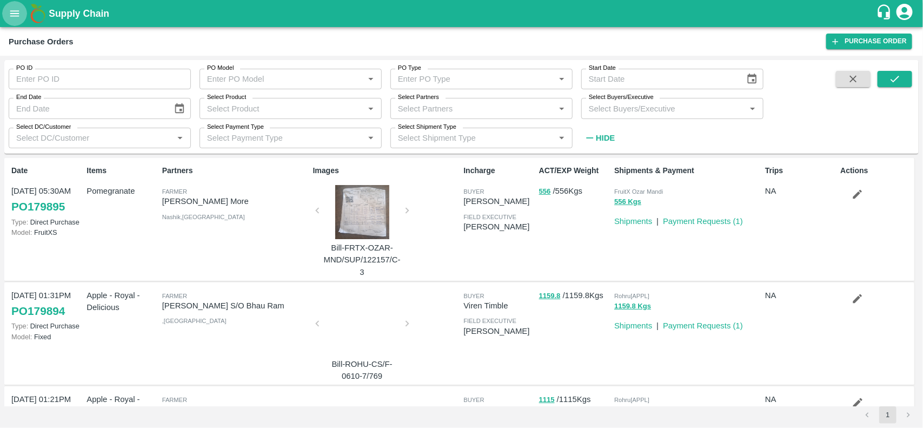
click at [17, 9] on icon "open drawer" at bounding box center [15, 14] width 12 height 12
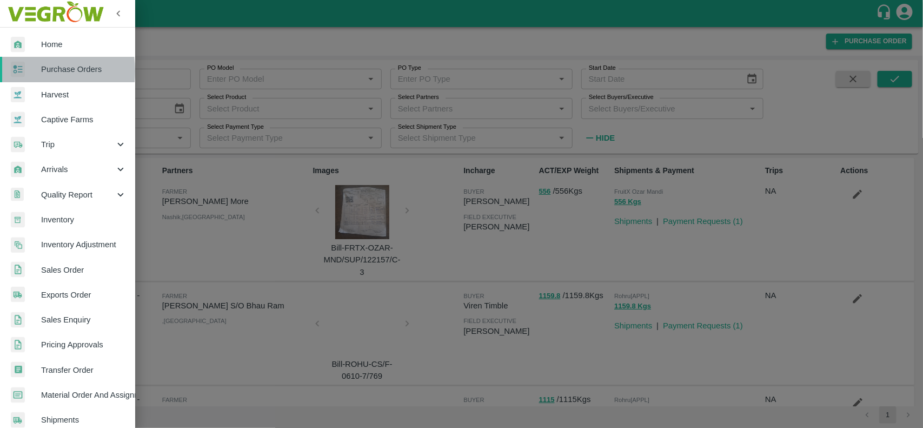
click at [22, 71] on img at bounding box center [18, 70] width 14 height 16
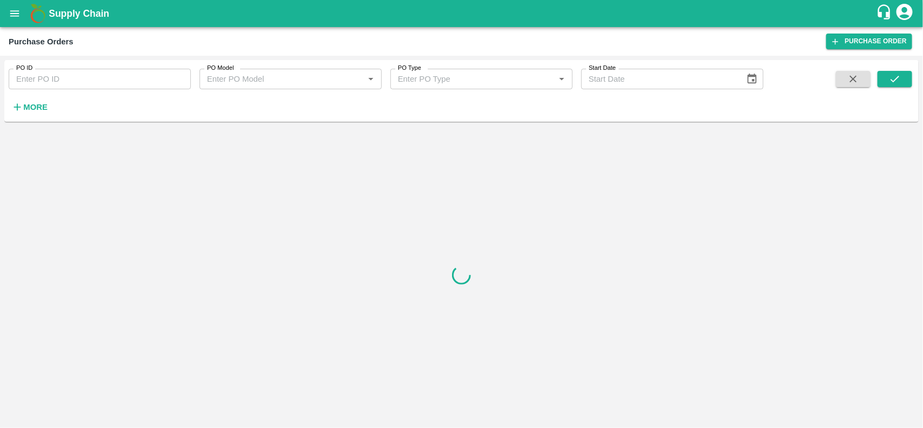
click at [31, 111] on strong "More" at bounding box center [35, 107] width 24 height 9
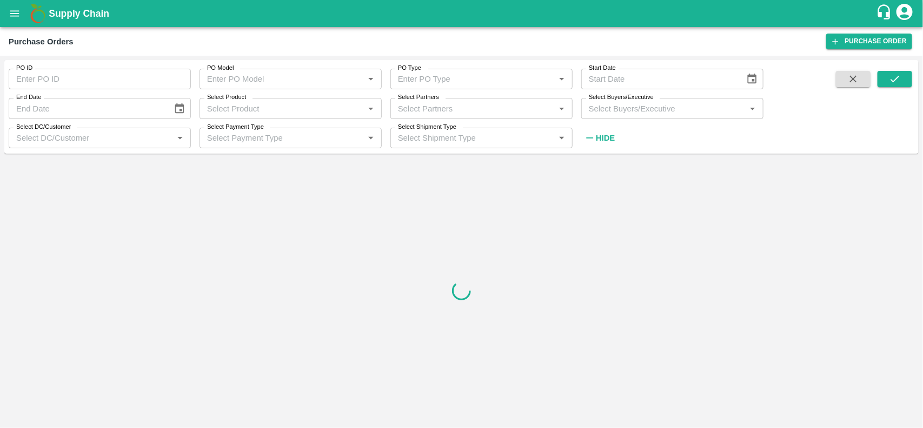
click at [398, 116] on div "Select Partners   *" at bounding box center [482, 108] width 182 height 21
type input "vinod kesh"
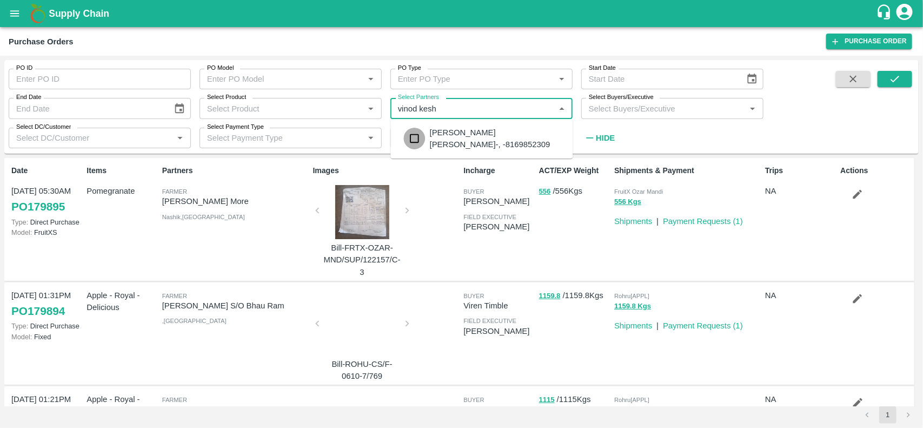
click at [417, 138] on input "checkbox" at bounding box center [415, 139] width 22 height 22
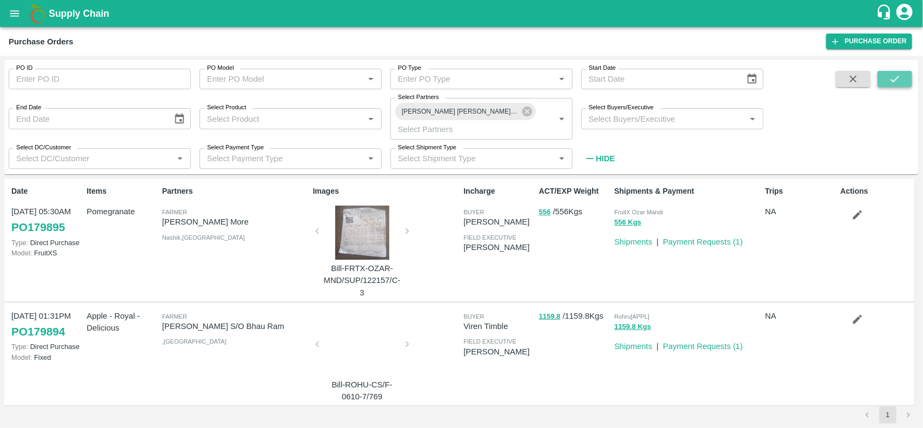
click at [879, 79] on button "submit" at bounding box center [895, 79] width 35 height 16
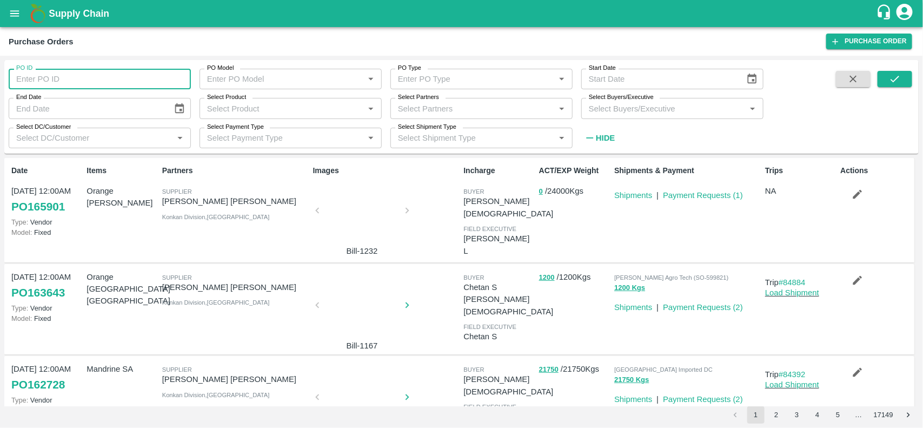
click at [81, 82] on input "PO ID" at bounding box center [100, 79] width 182 height 21
type input "167333"
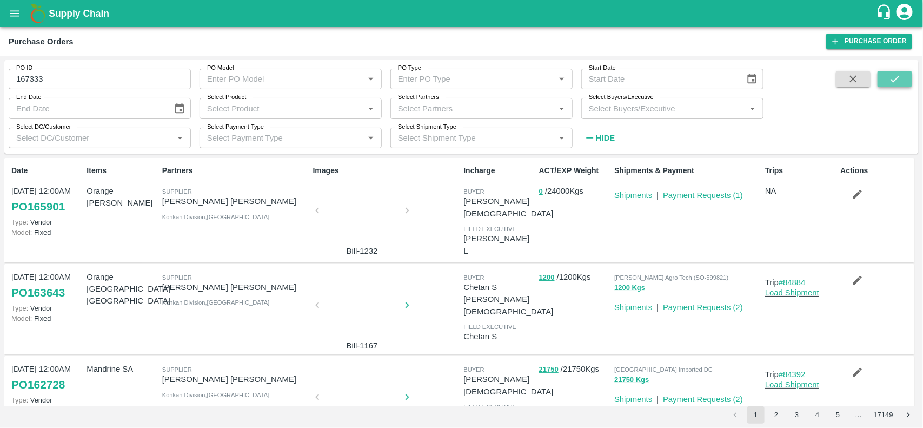
click at [893, 76] on icon "submit" at bounding box center [895, 79] width 12 height 12
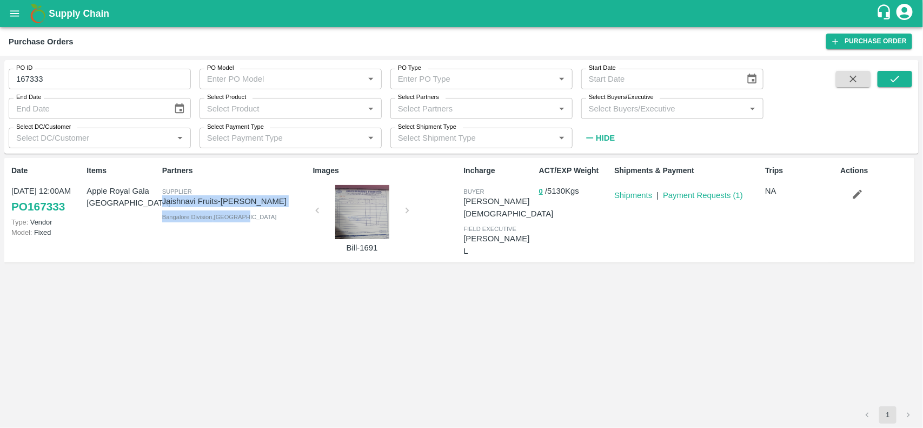
drag, startPoint x: 160, startPoint y: 198, endPoint x: 293, endPoint y: 209, distance: 133.6
click at [293, 209] on div "Partners Supplier Jaishnavi Fruits-Siddesh Gowda Bangalore Division , Karnataka" at bounding box center [233, 210] width 151 height 99
drag, startPoint x: 160, startPoint y: 198, endPoint x: 276, endPoint y: 201, distance: 115.8
click at [276, 201] on div "Partners Supplier Jaishnavi Fruits-Siddesh Gowda Bangalore Division , Karnataka" at bounding box center [233, 210] width 151 height 99
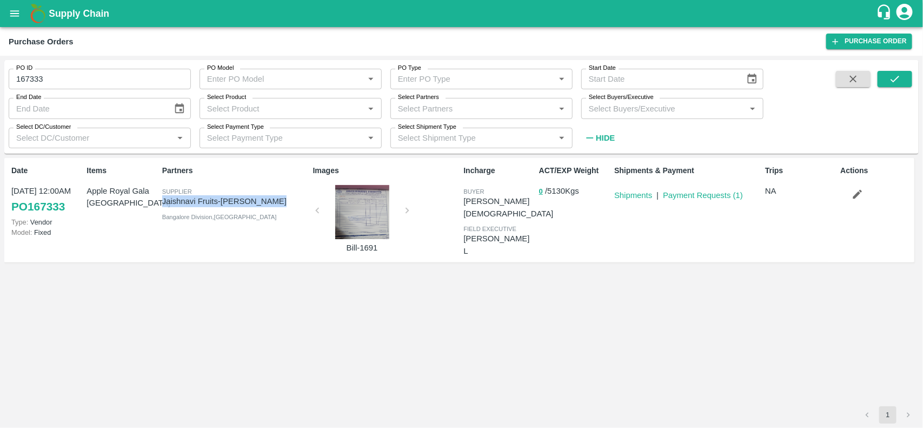
copy p "Jaishnavi Fruits-Siddesh Gowda"
click at [371, 209] on div at bounding box center [362, 212] width 81 height 54
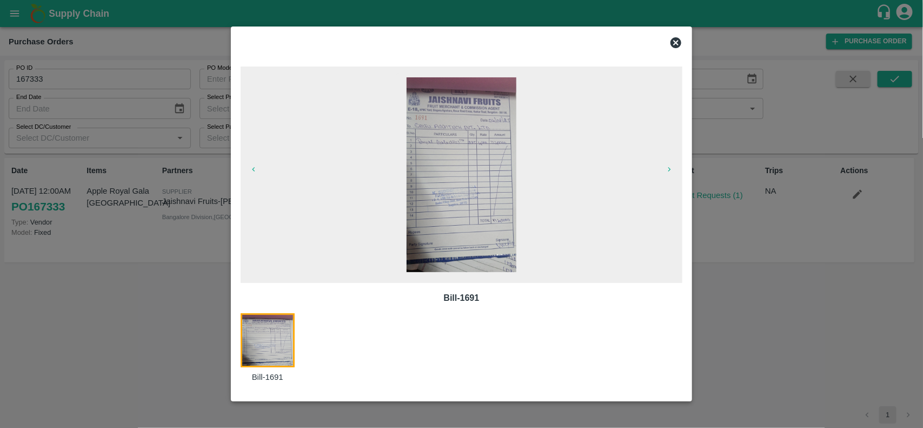
click at [682, 39] on icon at bounding box center [676, 42] width 13 height 13
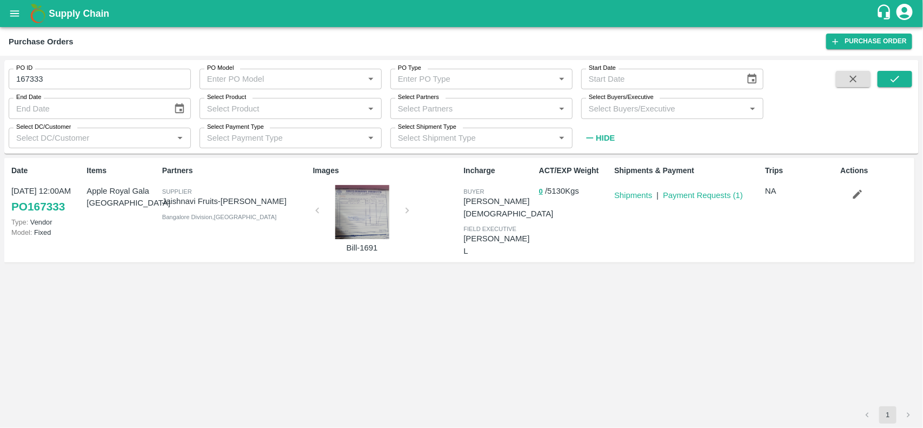
click at [47, 66] on div "PO ID 167333 PO ID" at bounding box center [95, 74] width 191 height 29
click at [14, 14] on icon "open drawer" at bounding box center [15, 14] width 12 height 12
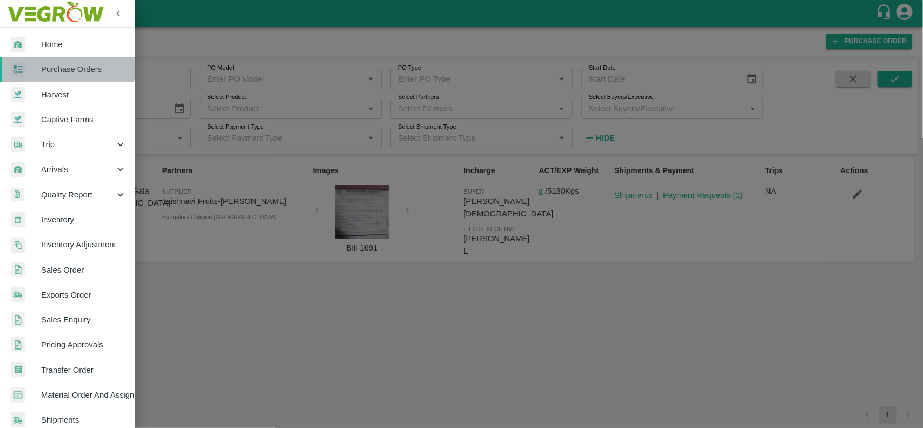
click at [49, 66] on span "Purchase Orders" at bounding box center [83, 69] width 85 height 12
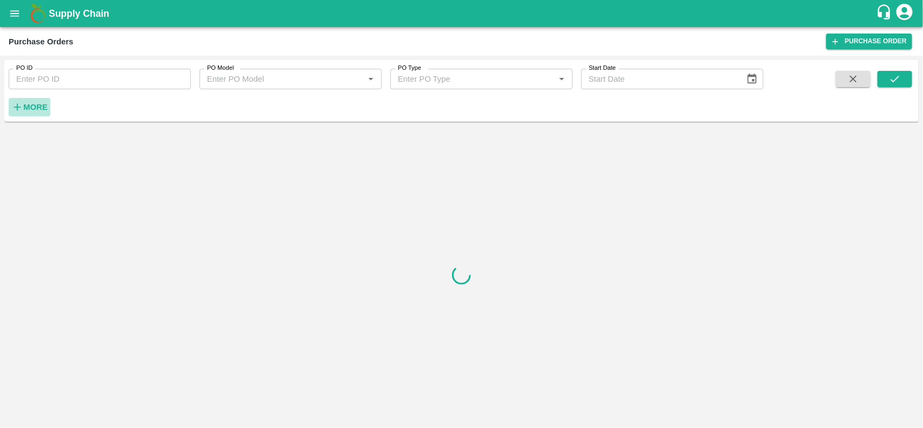
click at [31, 115] on button "More" at bounding box center [30, 107] width 42 height 18
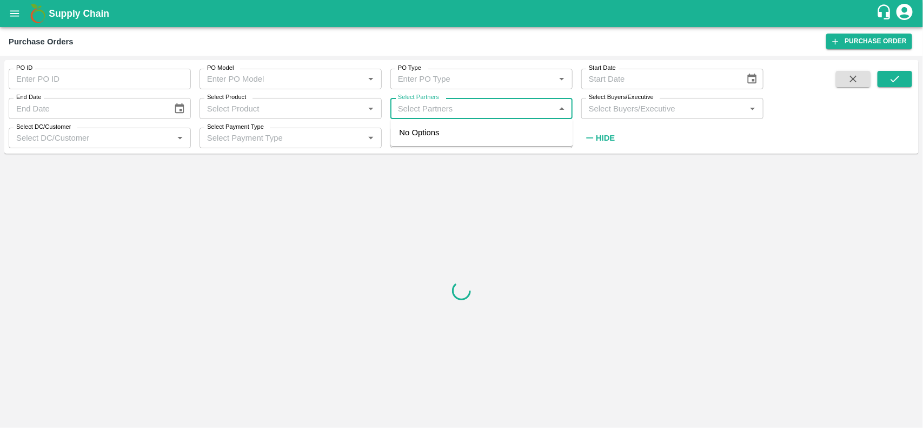
click at [441, 108] on input "Select Partners" at bounding box center [473, 108] width 158 height 14
paste input "Jaishnavi Fruits-Siddesh Gowda"
type input "Jaishnavi Fruits-Siddesh Gowda"
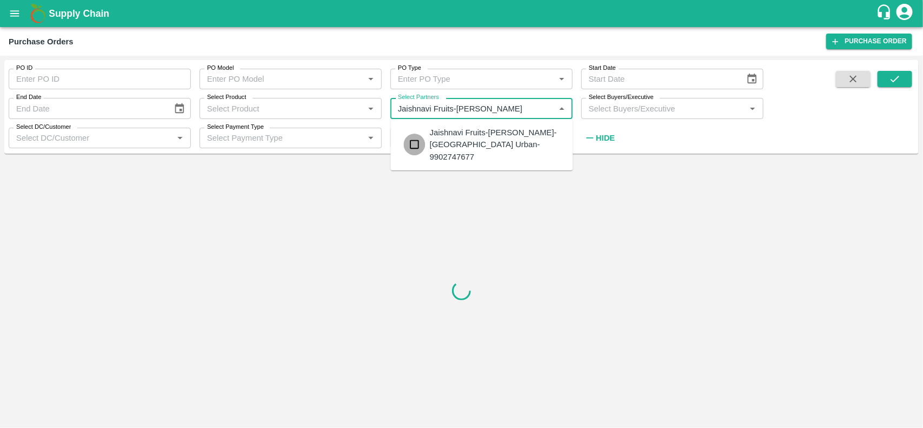
click at [415, 139] on input "checkbox" at bounding box center [415, 145] width 22 height 22
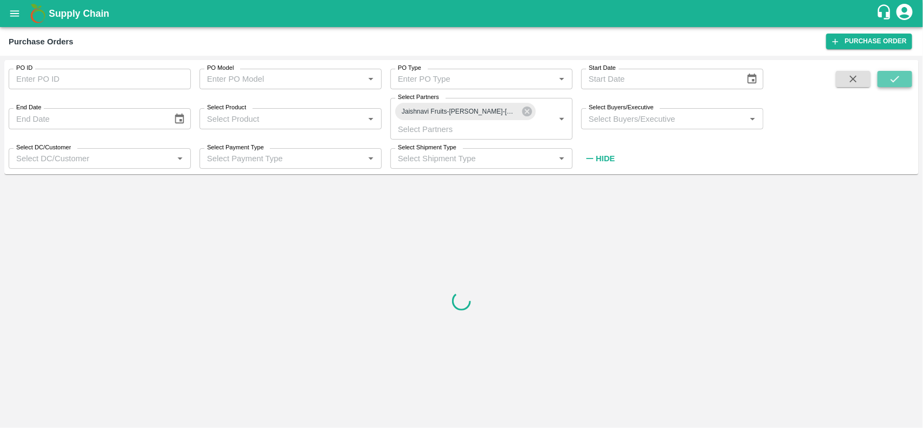
click at [885, 77] on button "submit" at bounding box center [895, 79] width 35 height 16
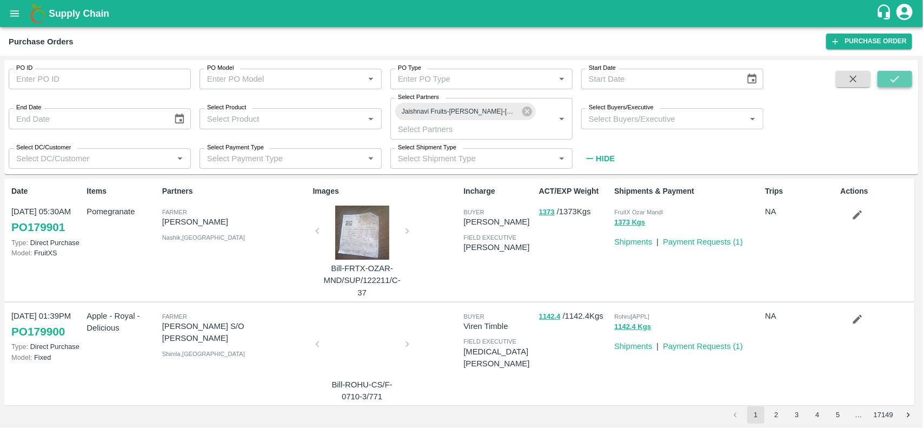
click at [907, 71] on button "submit" at bounding box center [895, 79] width 35 height 16
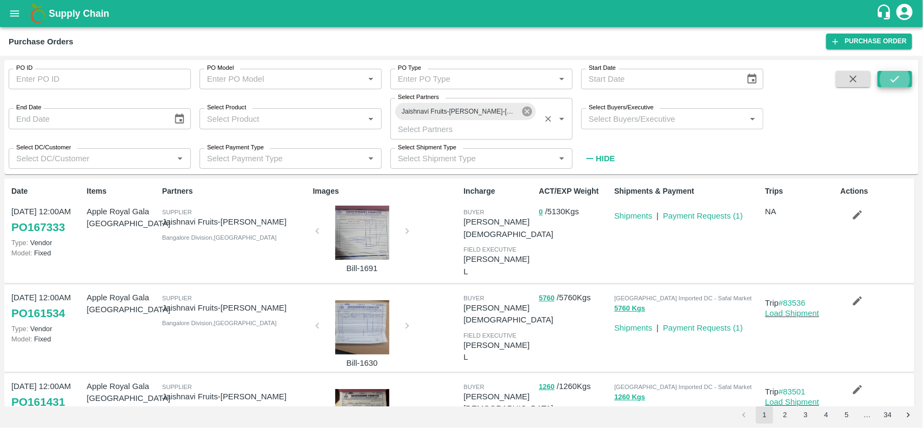
click at [527, 117] on icon at bounding box center [527, 111] width 12 height 12
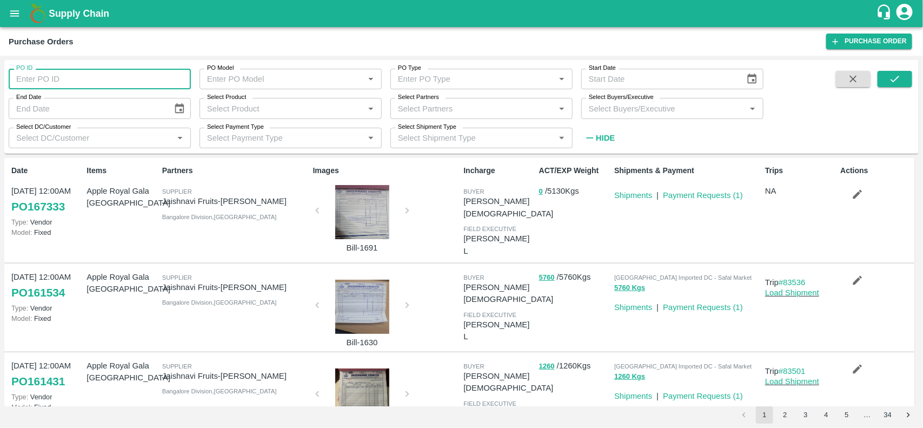
click at [125, 73] on input "PO ID" at bounding box center [100, 79] width 182 height 21
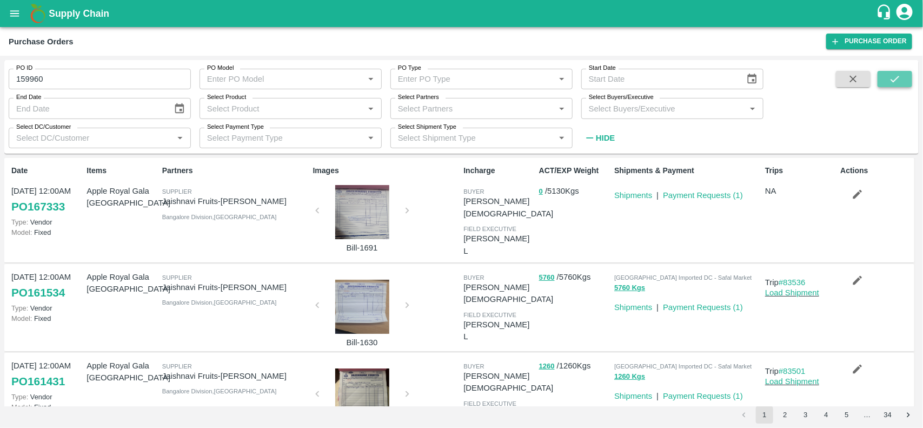
click at [907, 72] on button "submit" at bounding box center [895, 79] width 35 height 16
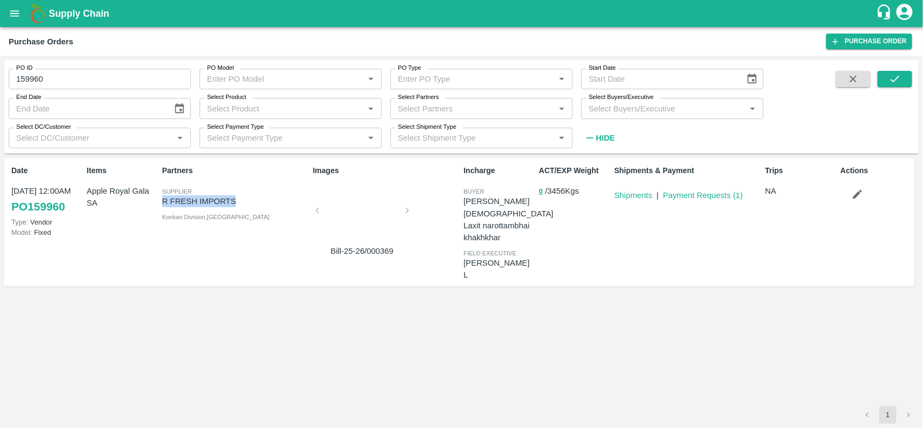
drag, startPoint x: 160, startPoint y: 196, endPoint x: 250, endPoint y: 206, distance: 90.8
click at [250, 206] on div "Partners Supplier R FRESH IMPORTS Konkan Division , Maharashtra" at bounding box center [233, 222] width 151 height 123
copy p "R FRESH IMPORTS"
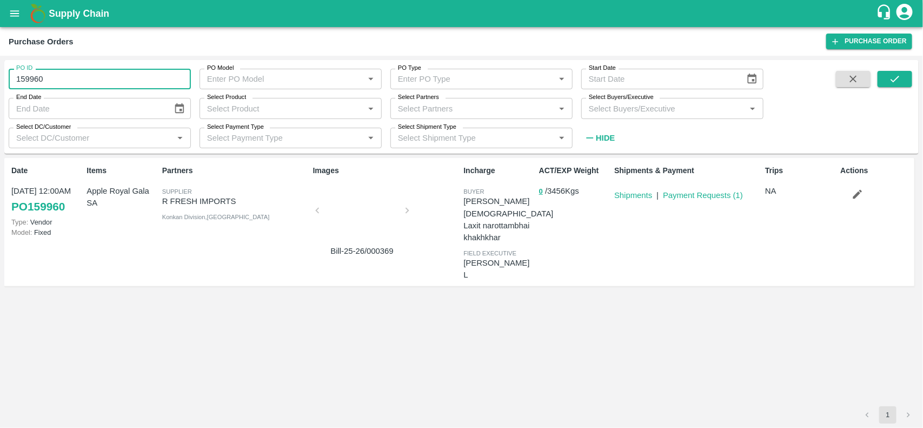
click at [52, 80] on input "159960" at bounding box center [100, 79] width 182 height 21
type input "159960"
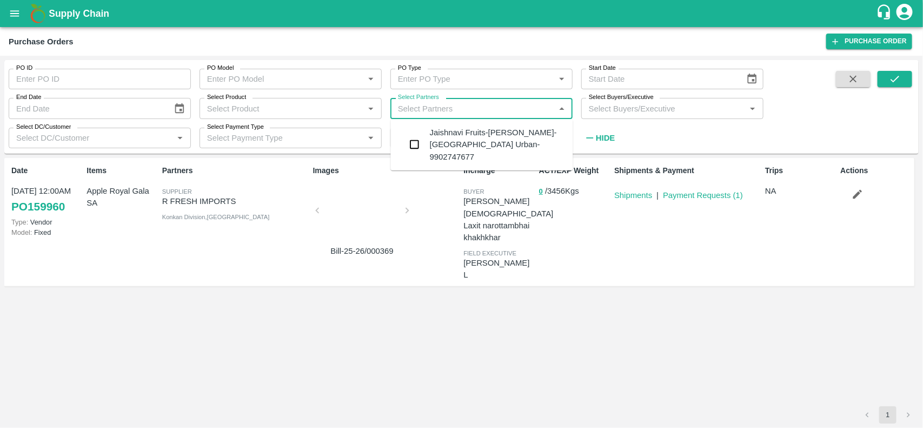
click at [420, 107] on input "Select Partners" at bounding box center [473, 108] width 158 height 14
paste input "R FRESH IMPORTS"
type input "R FRESH IMPORTS"
type input "159960"
click at [465, 141] on div "R FRESH IMPORTS-, -7304939329" at bounding box center [494, 137] width 128 height 12
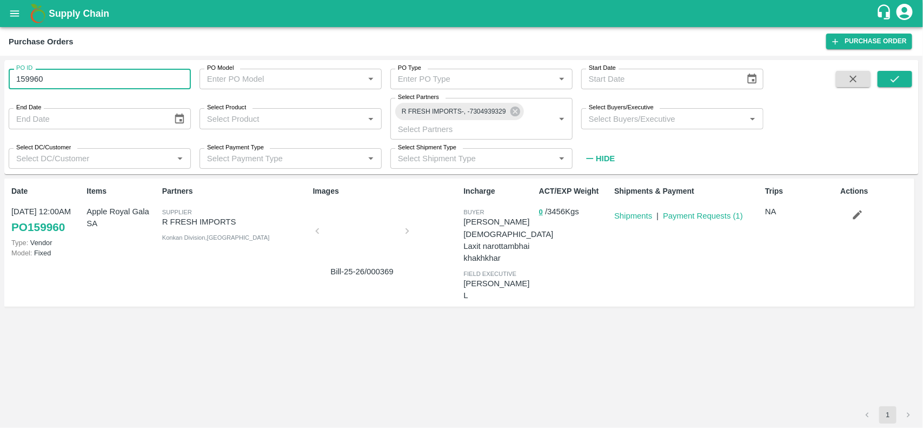
click at [30, 80] on input "159960" at bounding box center [100, 79] width 182 height 21
type input "159960"
click at [896, 85] on button "submit" at bounding box center [895, 79] width 35 height 16
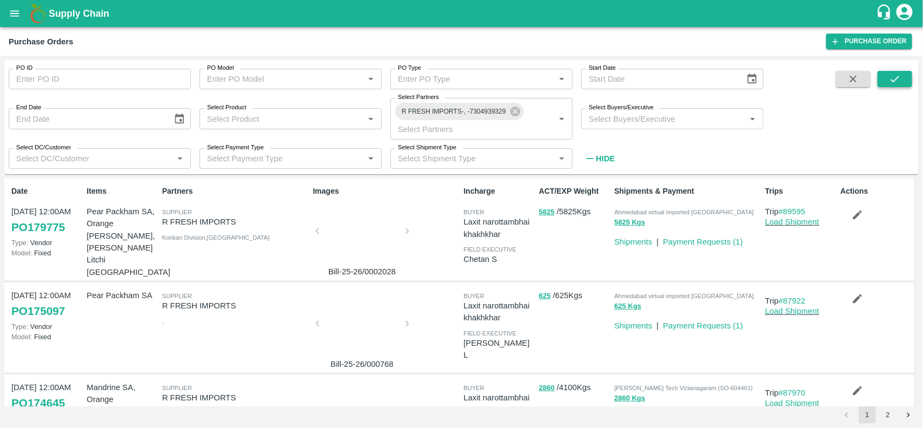
click at [894, 83] on icon "submit" at bounding box center [895, 79] width 12 height 12
click at [514, 117] on icon at bounding box center [516, 111] width 12 height 12
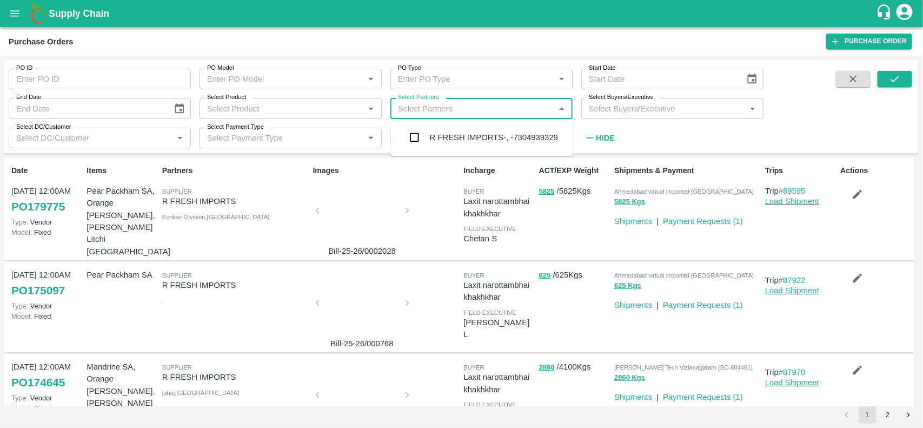
click at [484, 108] on input "Select Partners" at bounding box center [473, 108] width 158 height 14
type input "dohrnii"
click at [411, 130] on input "checkbox" at bounding box center [415, 139] width 22 height 22
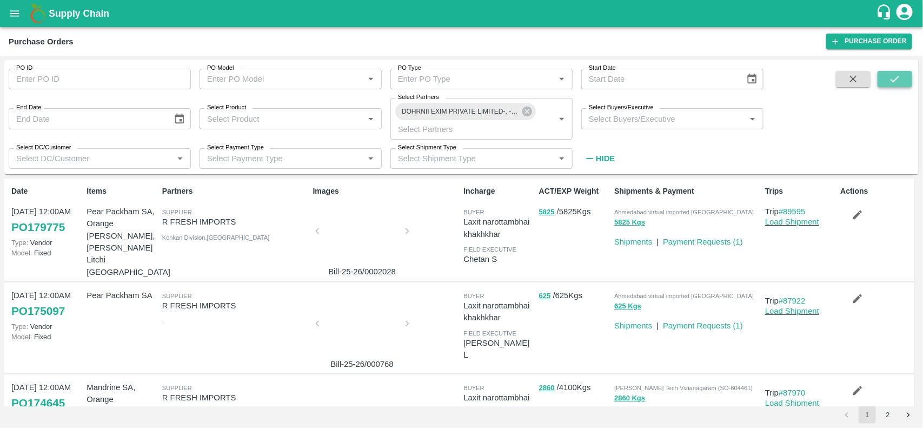
click at [900, 82] on icon "submit" at bounding box center [895, 79] width 12 height 12
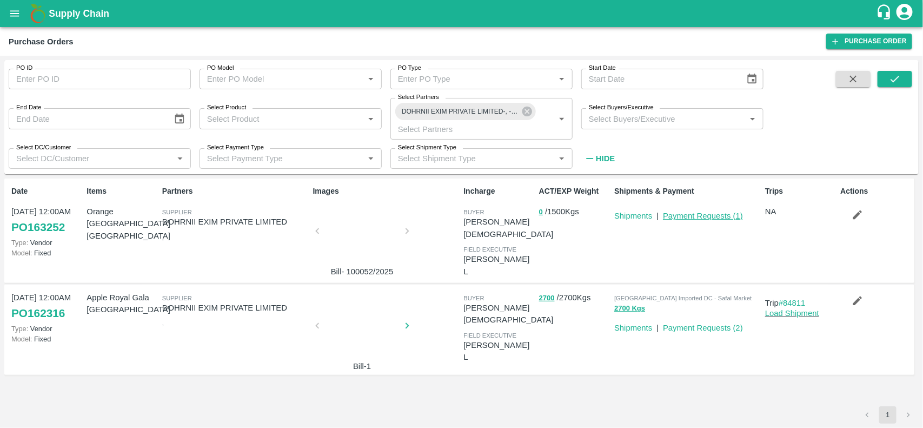
click at [698, 218] on link "Payment Requests ( 1 )" at bounding box center [703, 216] width 80 height 9
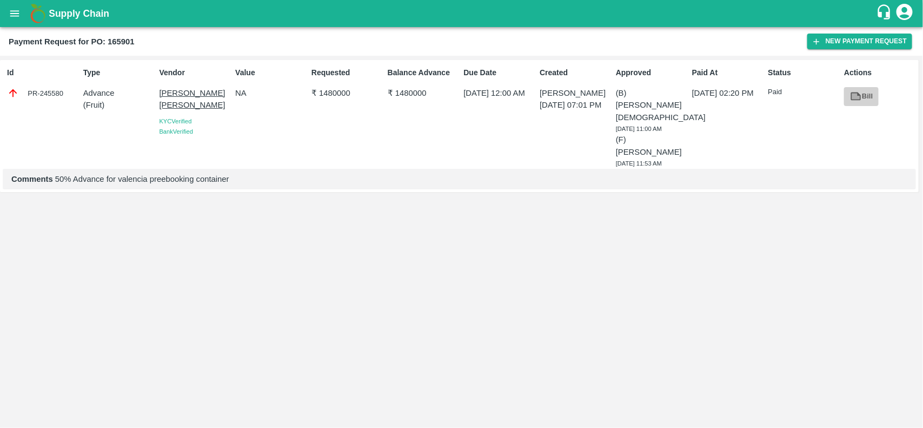
click at [865, 95] on link "Bill" at bounding box center [861, 96] width 35 height 19
drag, startPoint x: 316, startPoint y: 85, endPoint x: 366, endPoint y: 91, distance: 50.1
click at [366, 91] on div "Requested ₹ 1480000" at bounding box center [345, 115] width 76 height 105
click at [115, 41] on b "Payment Request for PO: 171647" at bounding box center [72, 41] width 126 height 9
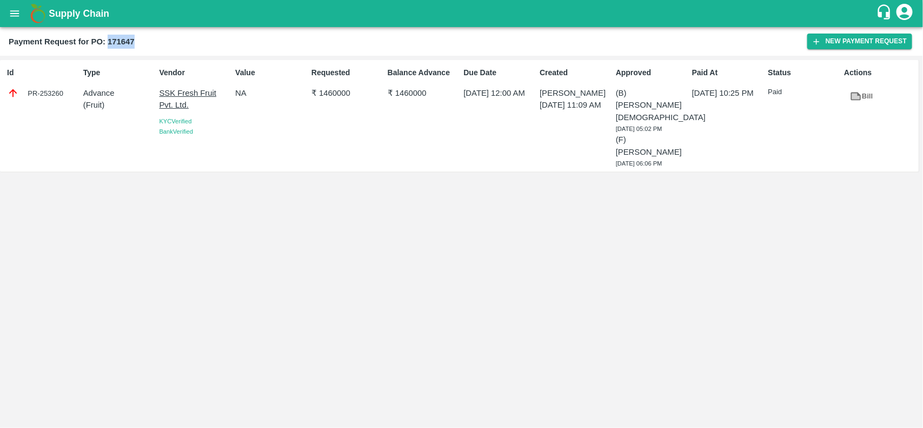
copy b "171647"
click at [17, 3] on button "open drawer" at bounding box center [14, 13] width 25 height 25
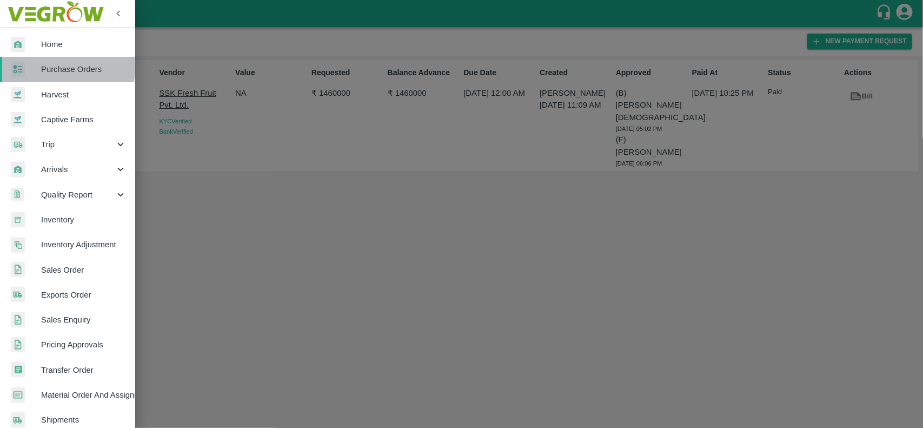
click at [31, 63] on div at bounding box center [26, 70] width 30 height 16
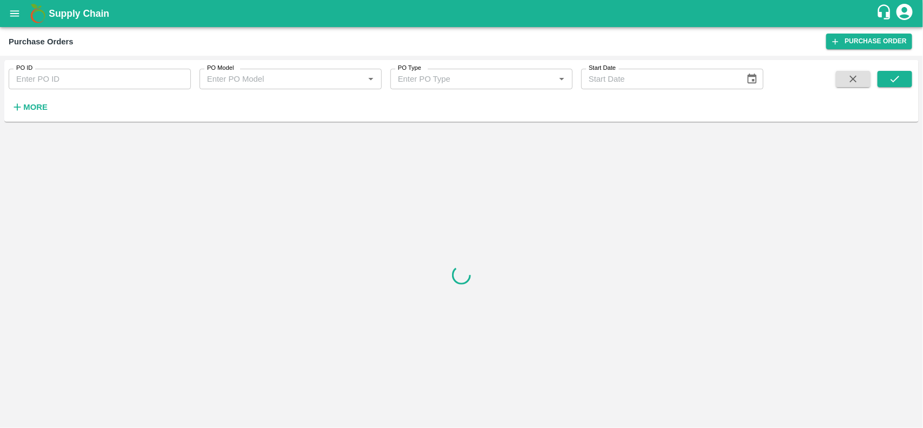
click at [49, 69] on input "PO ID" at bounding box center [100, 79] width 182 height 21
paste input "171647"
click at [883, 73] on button "submit" at bounding box center [895, 79] width 35 height 16
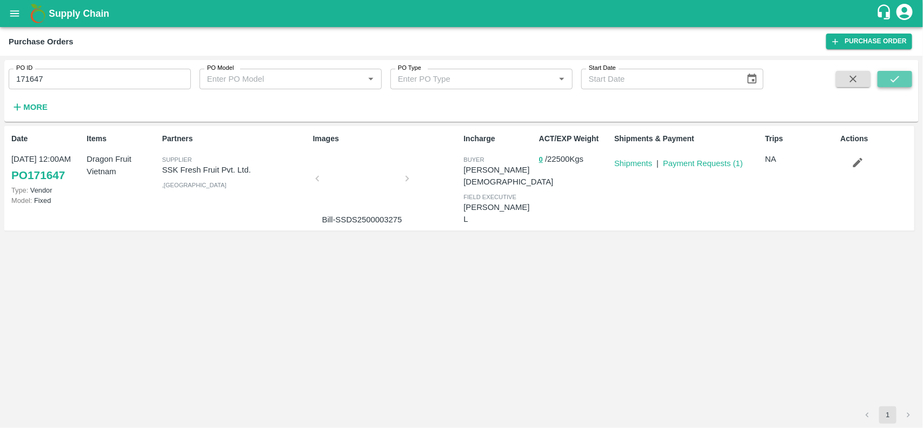
click at [897, 82] on icon "submit" at bounding box center [895, 79] width 12 height 12
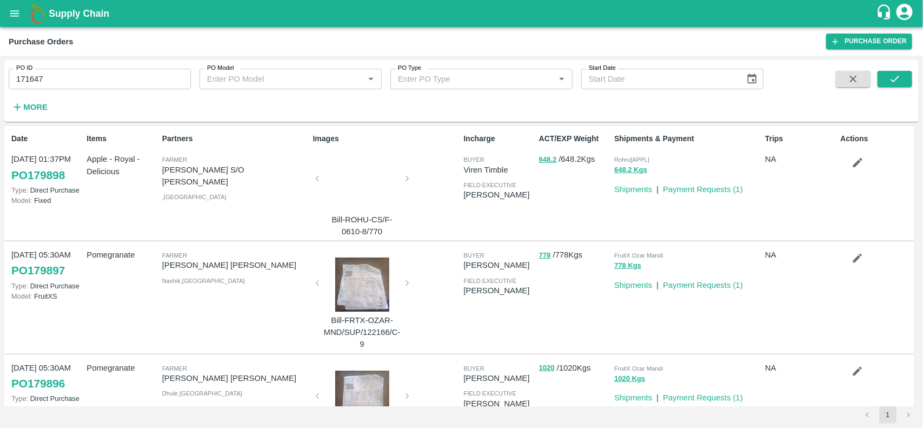
click at [30, 77] on input "171647" at bounding box center [100, 79] width 182 height 21
type input "171647"
click at [28, 114] on h6 "More" at bounding box center [35, 107] width 24 height 14
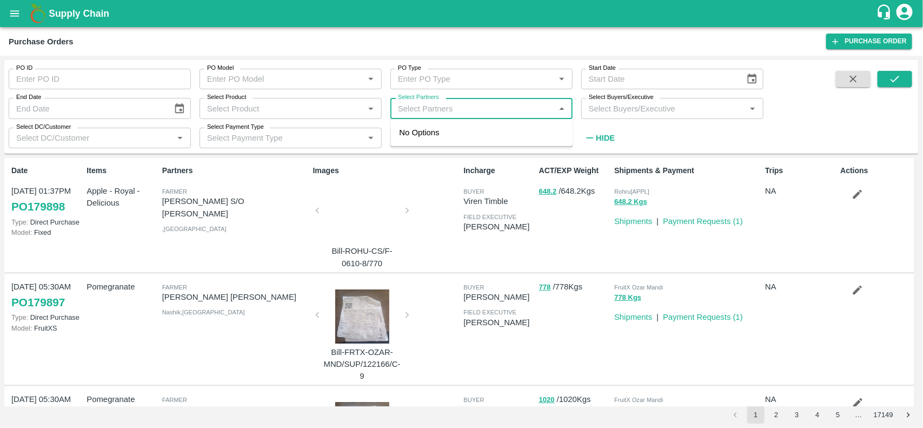
click at [414, 113] on input "Select Partners" at bounding box center [473, 108] width 158 height 14
type input "ssk"
type input "171647"
click at [418, 137] on input "checkbox" at bounding box center [415, 139] width 22 height 22
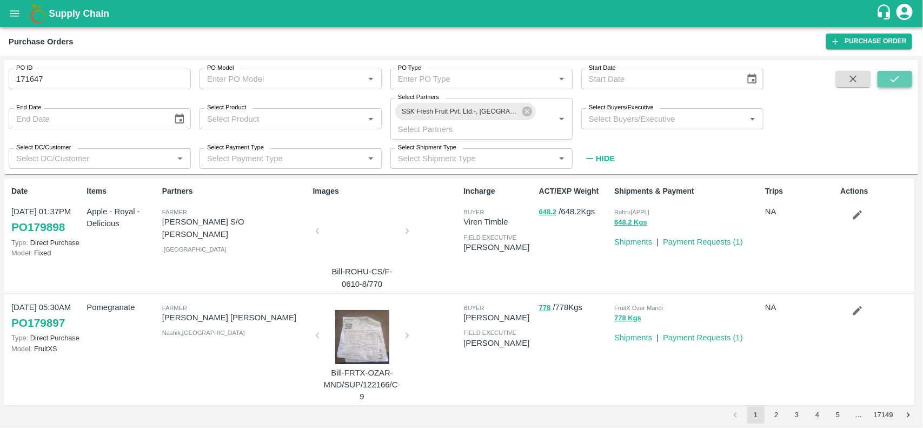
click at [896, 87] on button "submit" at bounding box center [895, 79] width 35 height 16
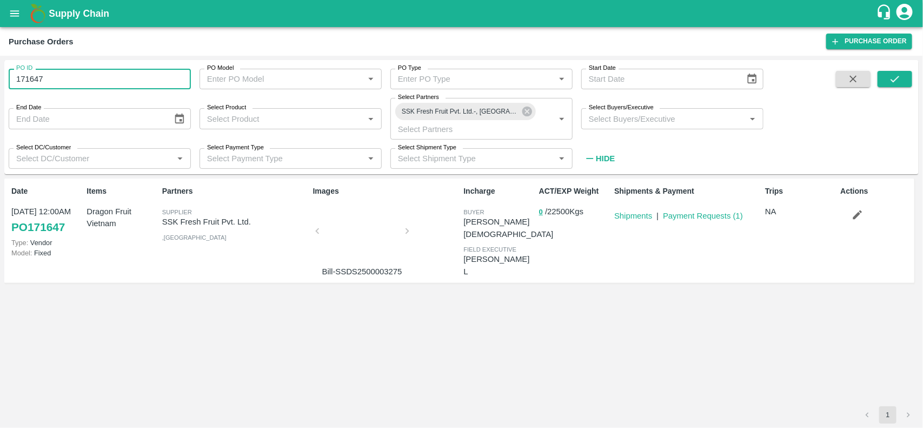
click at [44, 82] on input "171647" at bounding box center [100, 79] width 182 height 21
type input "171647"
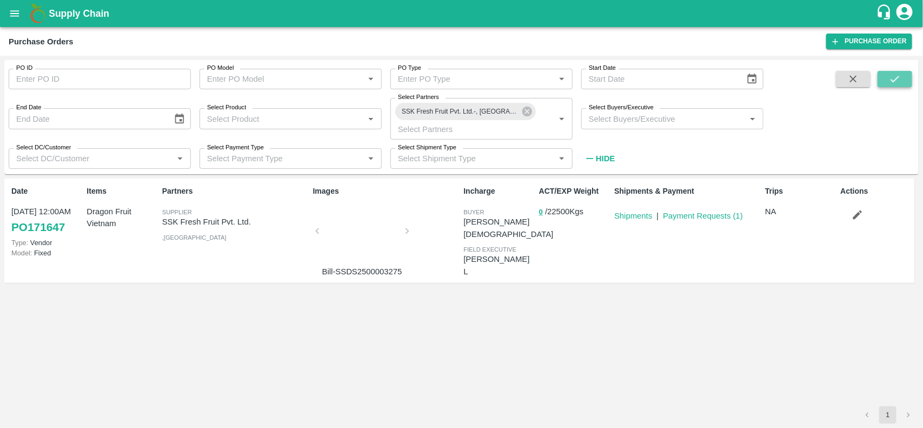
click at [890, 84] on icon "submit" at bounding box center [895, 79] width 12 height 12
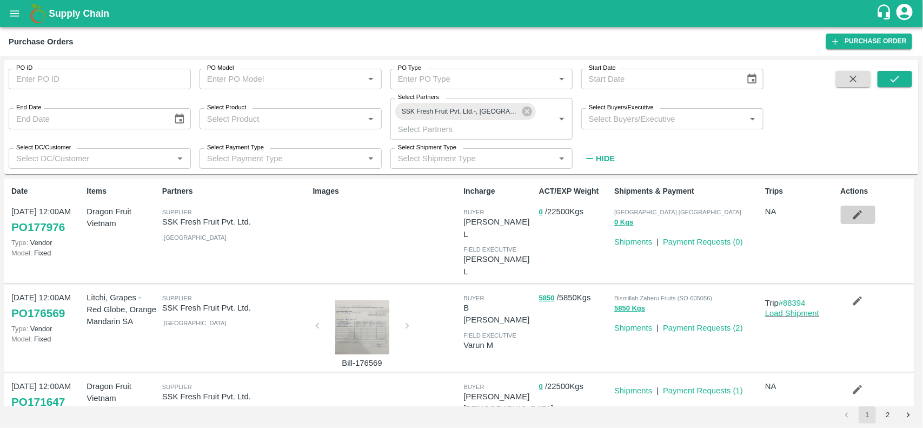
click at [859, 212] on icon "button" at bounding box center [858, 214] width 9 height 9
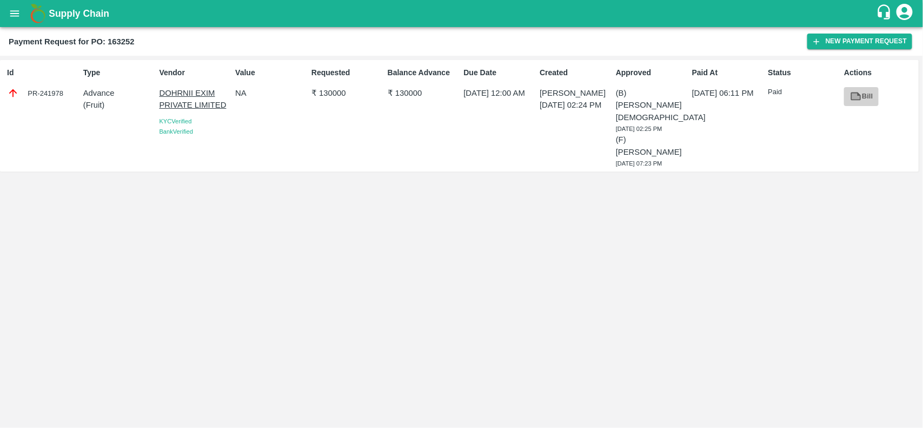
click at [856, 101] on icon at bounding box center [856, 96] width 12 height 12
